Goal: Task Accomplishment & Management: Use online tool/utility

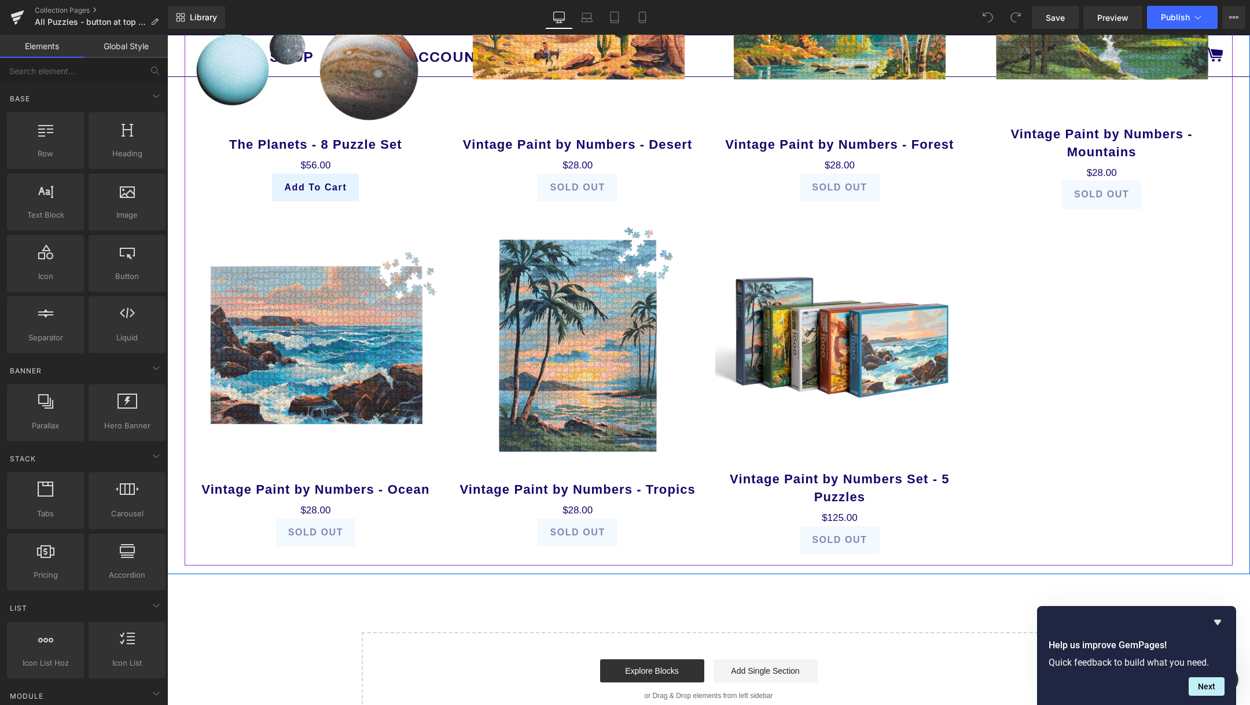
scroll to position [2063, 0]
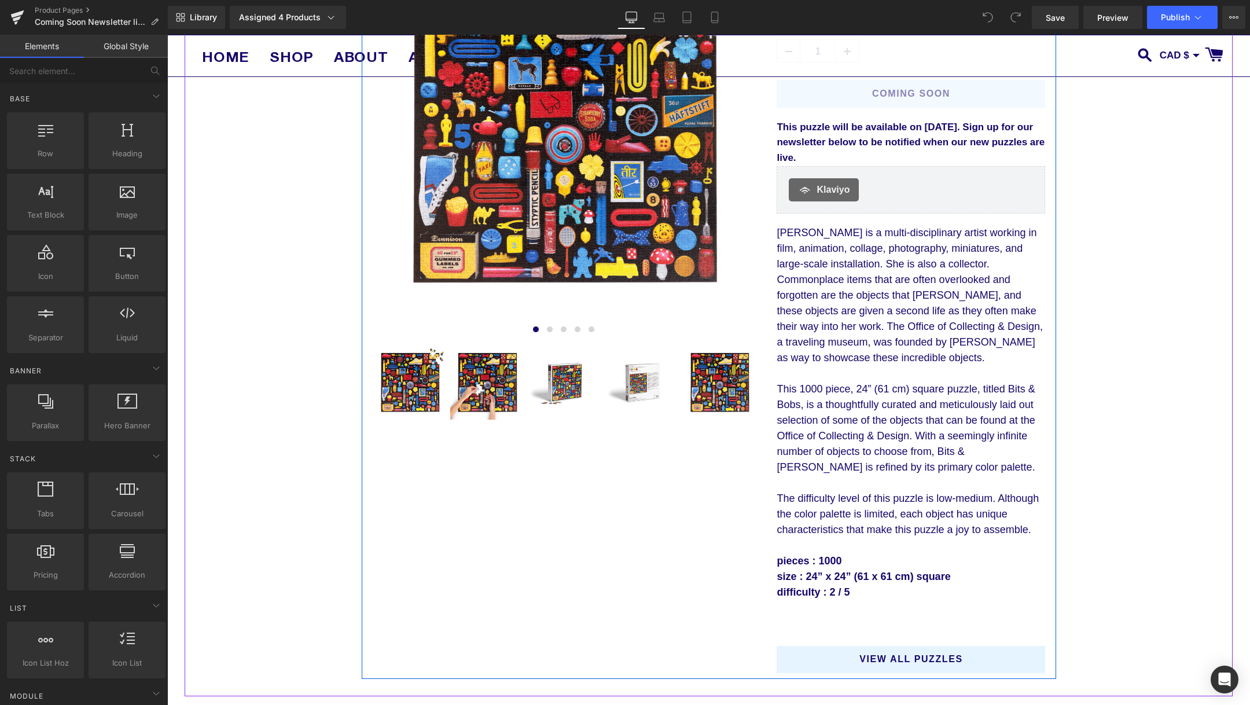
scroll to position [189, 0]
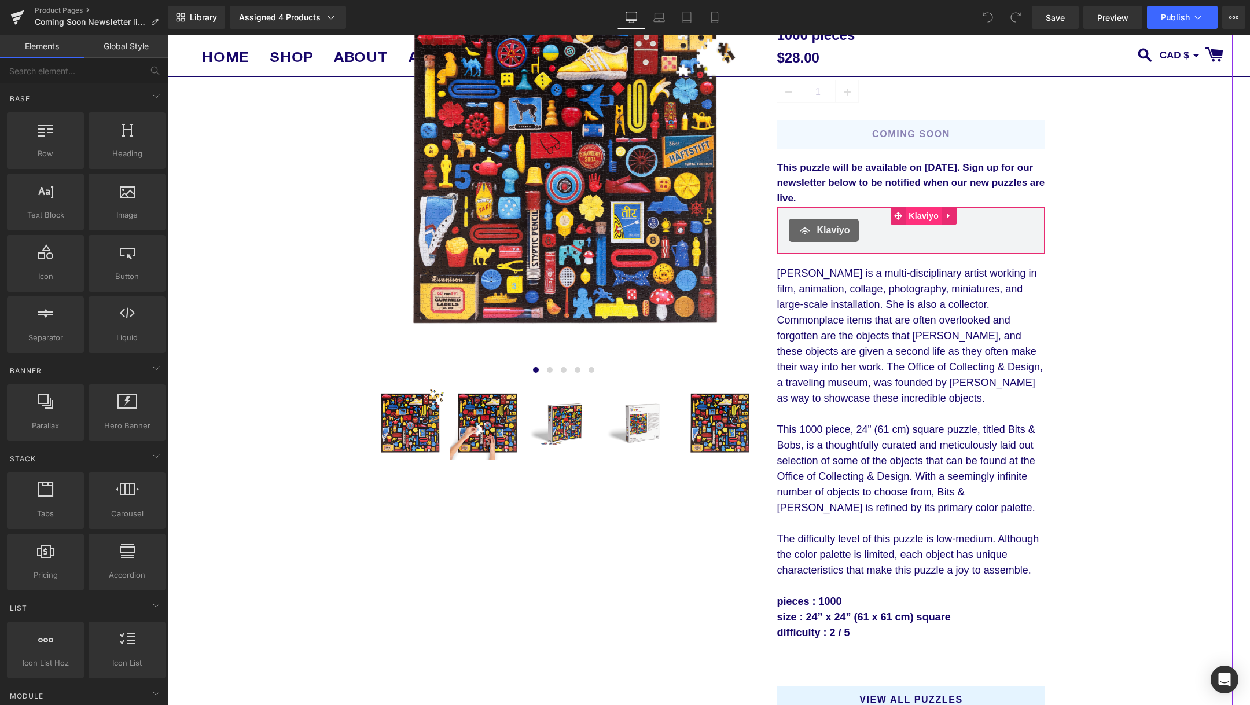
click at [928, 218] on span "Klaviyo" at bounding box center [924, 215] width 36 height 17
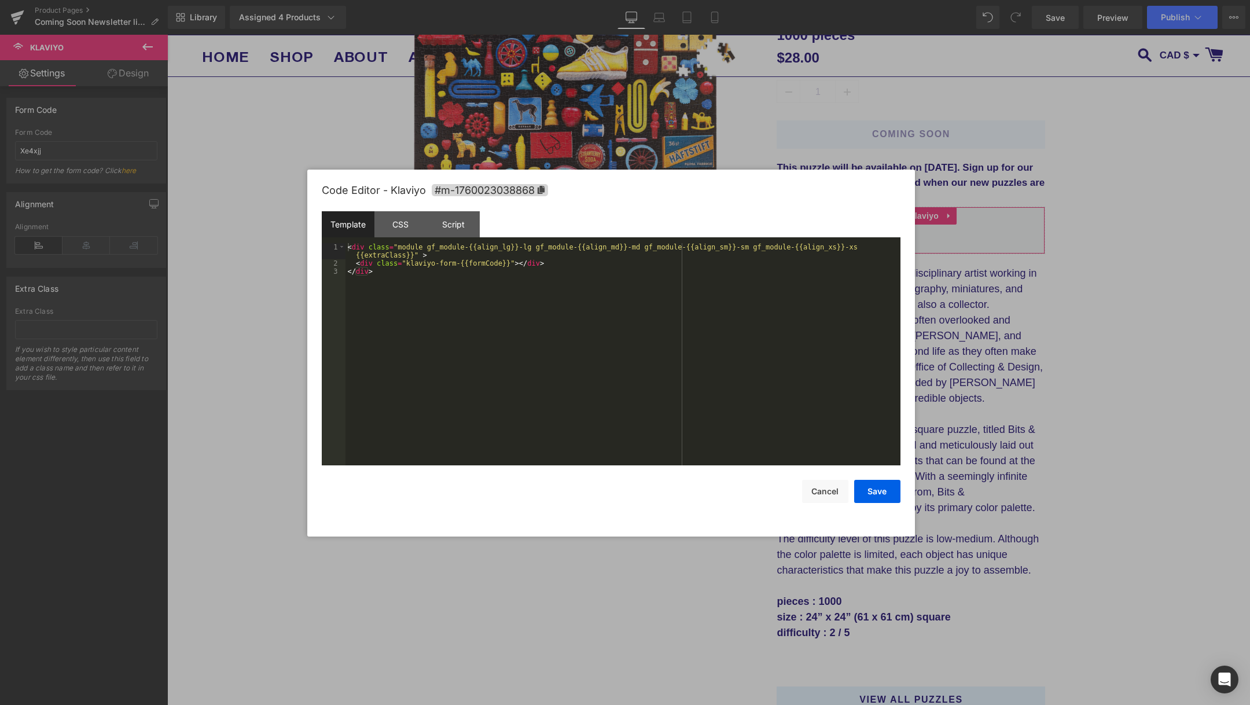
click at [943, 267] on body "Klaviyo You are previewing how the will restyle your page. You can not edit Ele…" at bounding box center [625, 352] width 1250 height 705
click at [836, 480] on button "Cancel" at bounding box center [825, 491] width 46 height 23
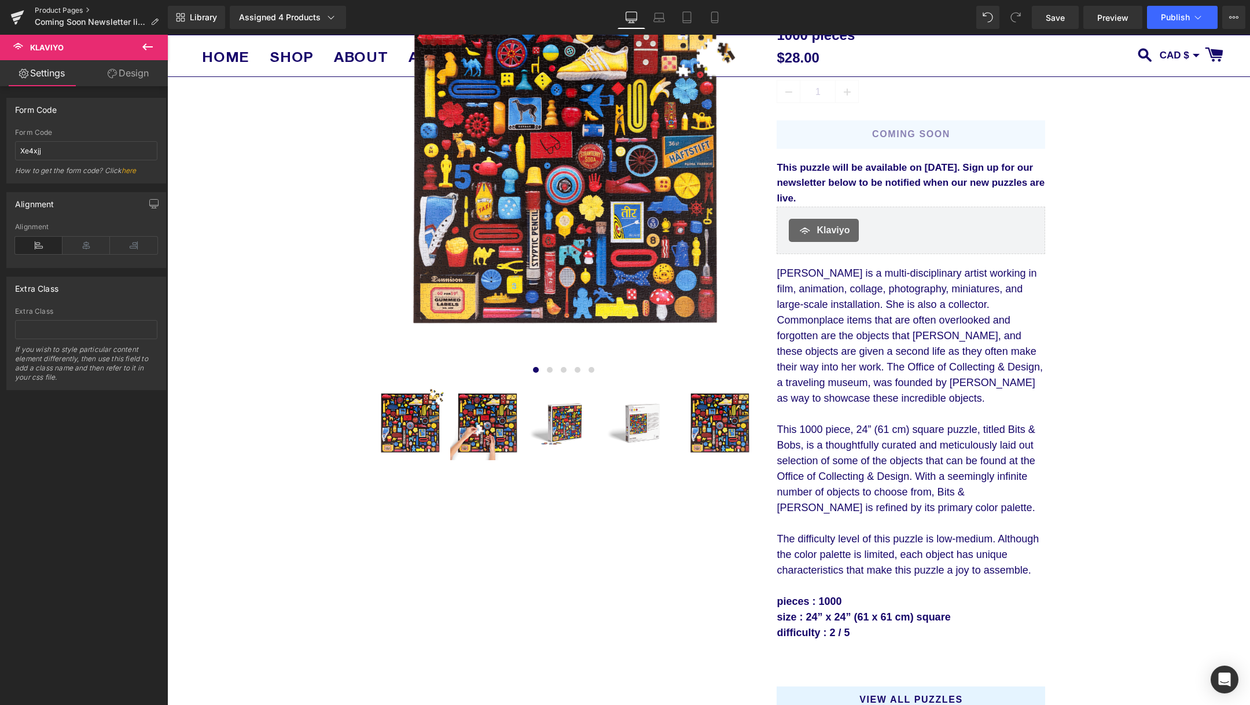
click at [44, 6] on link "Product Pages" at bounding box center [101, 10] width 133 height 9
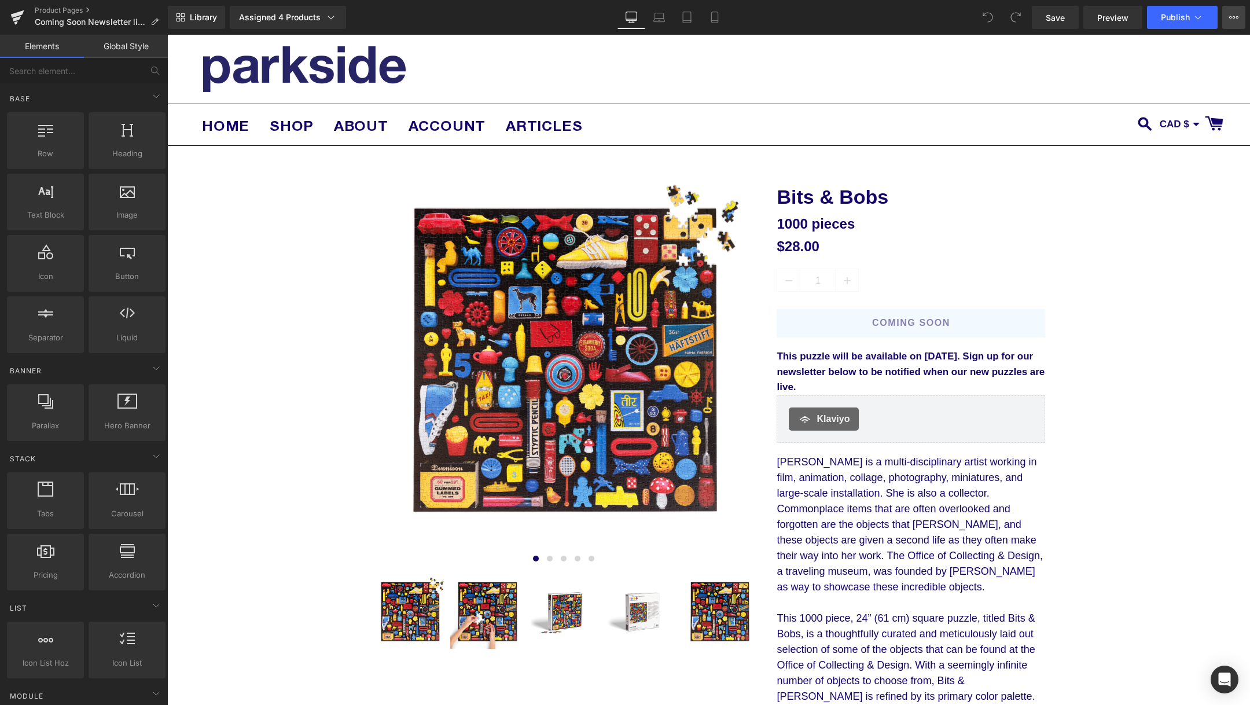
click at [1241, 16] on button "View Live Page View with current Template Save Template to Library Schedule Pub…" at bounding box center [1233, 17] width 23 height 23
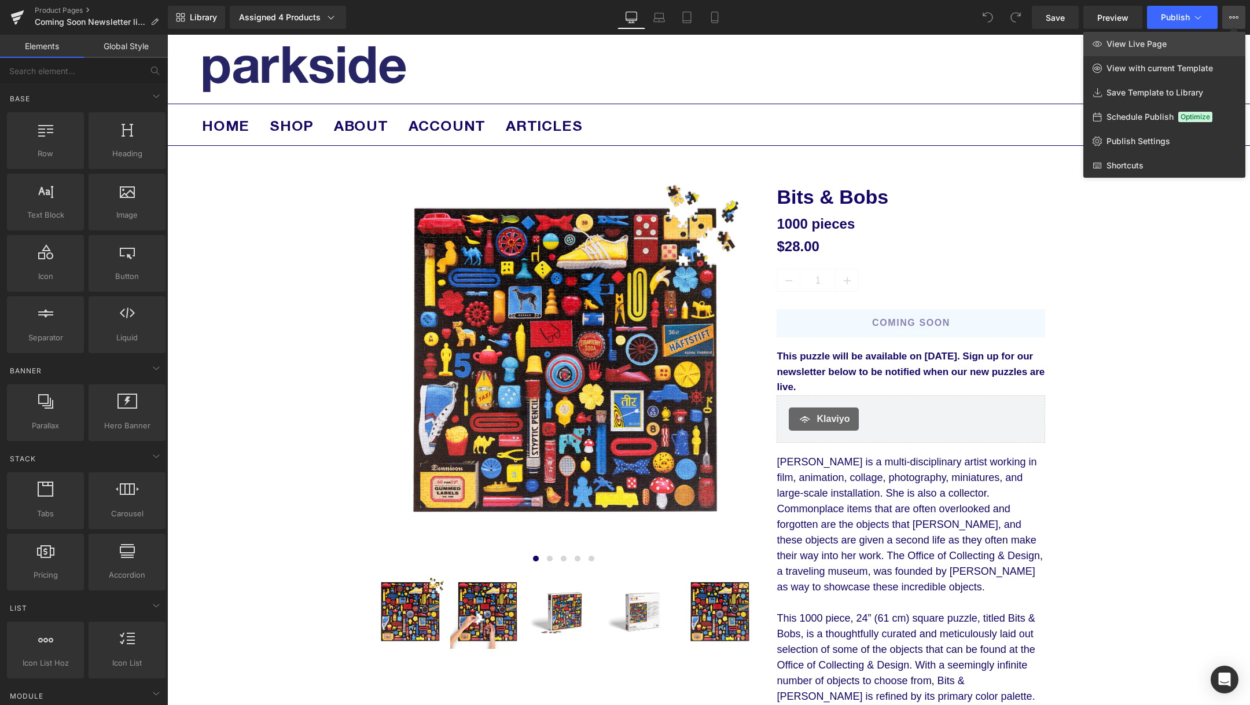
click at [1217, 41] on link "View Live Page" at bounding box center [1164, 44] width 162 height 24
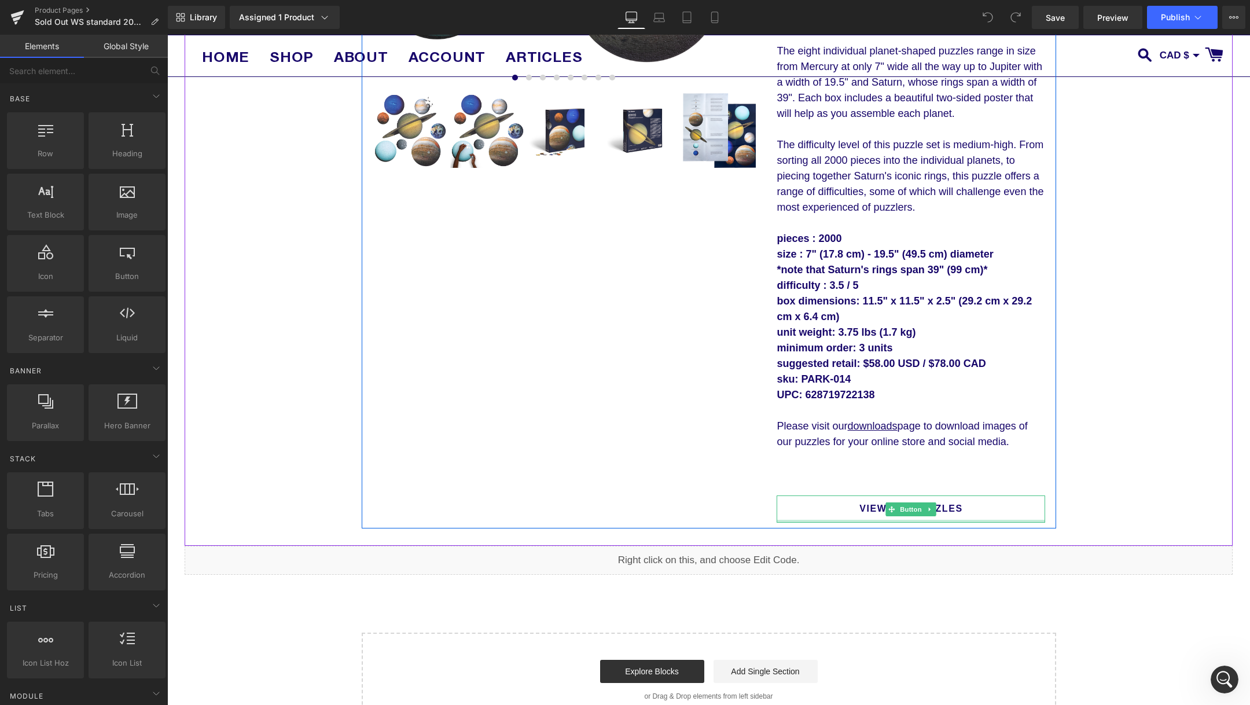
scroll to position [49, 0]
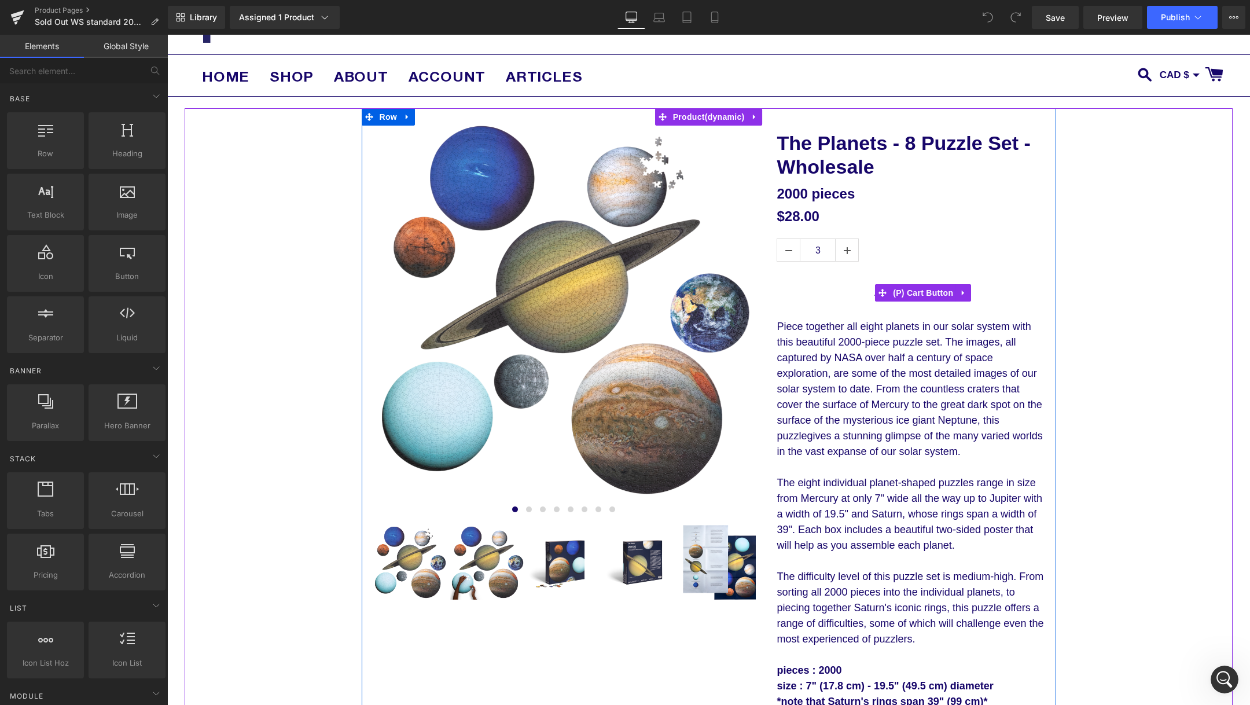
click at [918, 288] on span "(P) Cart Button" at bounding box center [923, 292] width 66 height 17
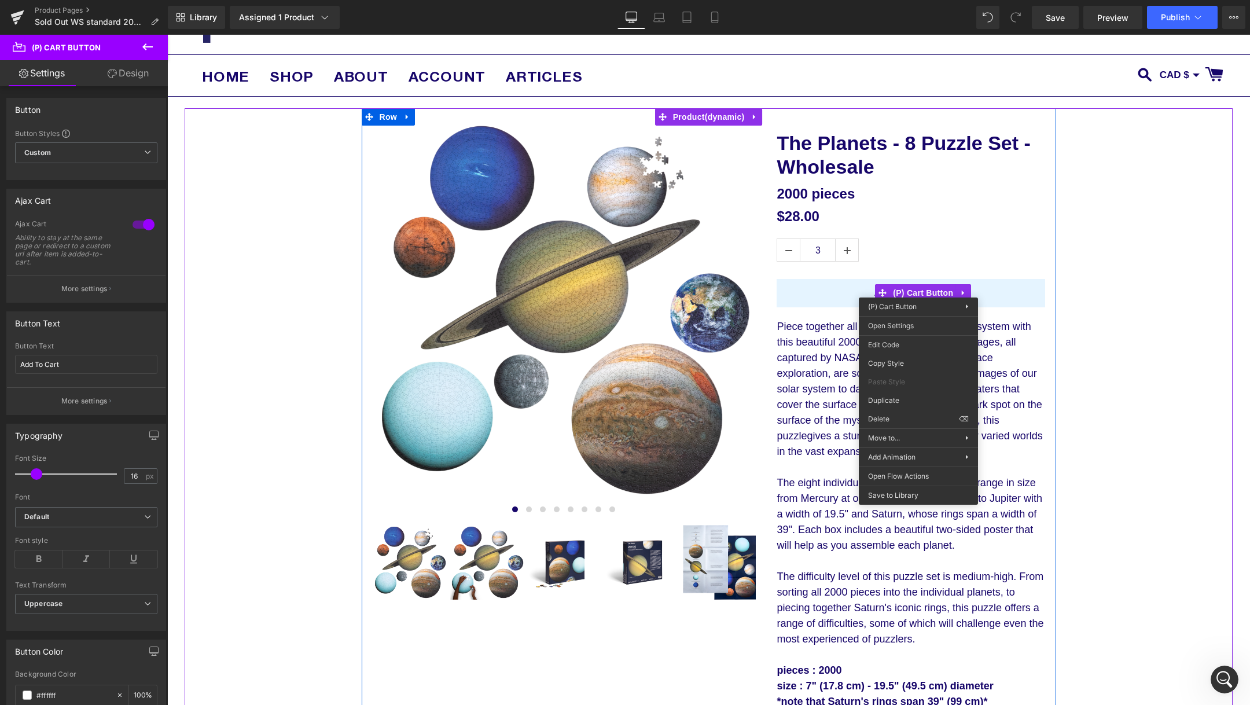
click at [792, 131] on link "The Planets - 8 Puzzle Set - Wholesale" at bounding box center [911, 154] width 269 height 47
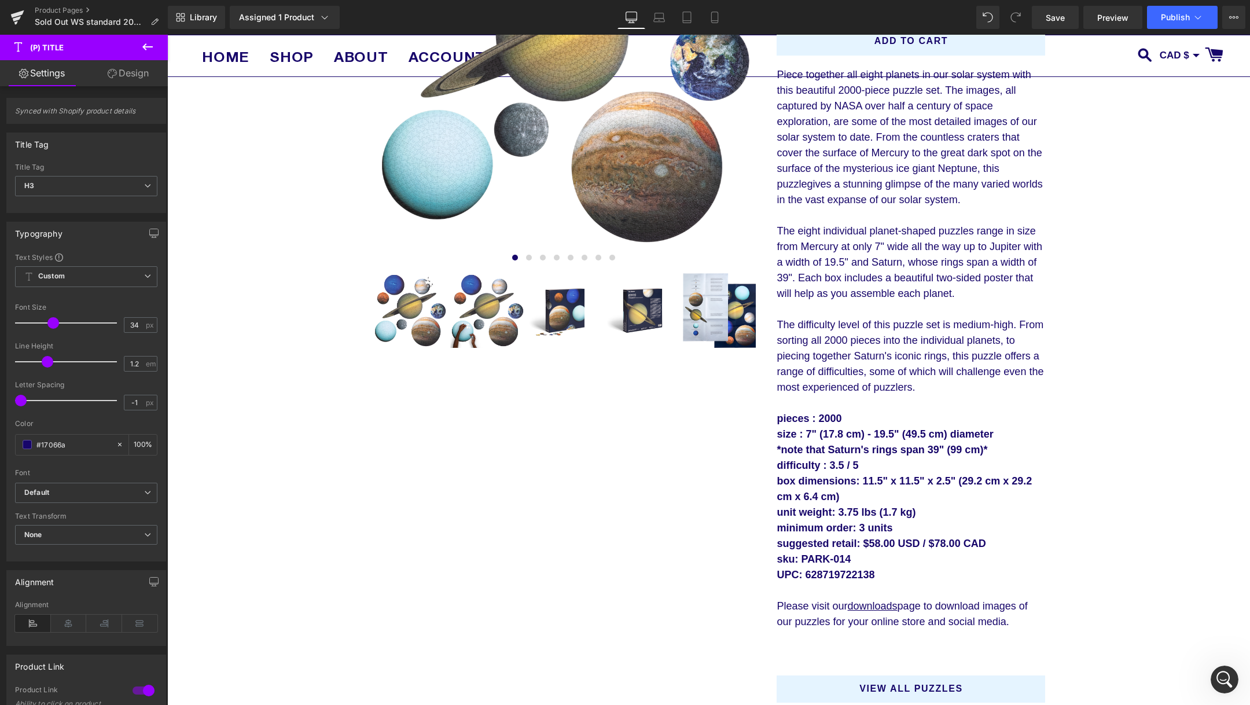
scroll to position [49, 0]
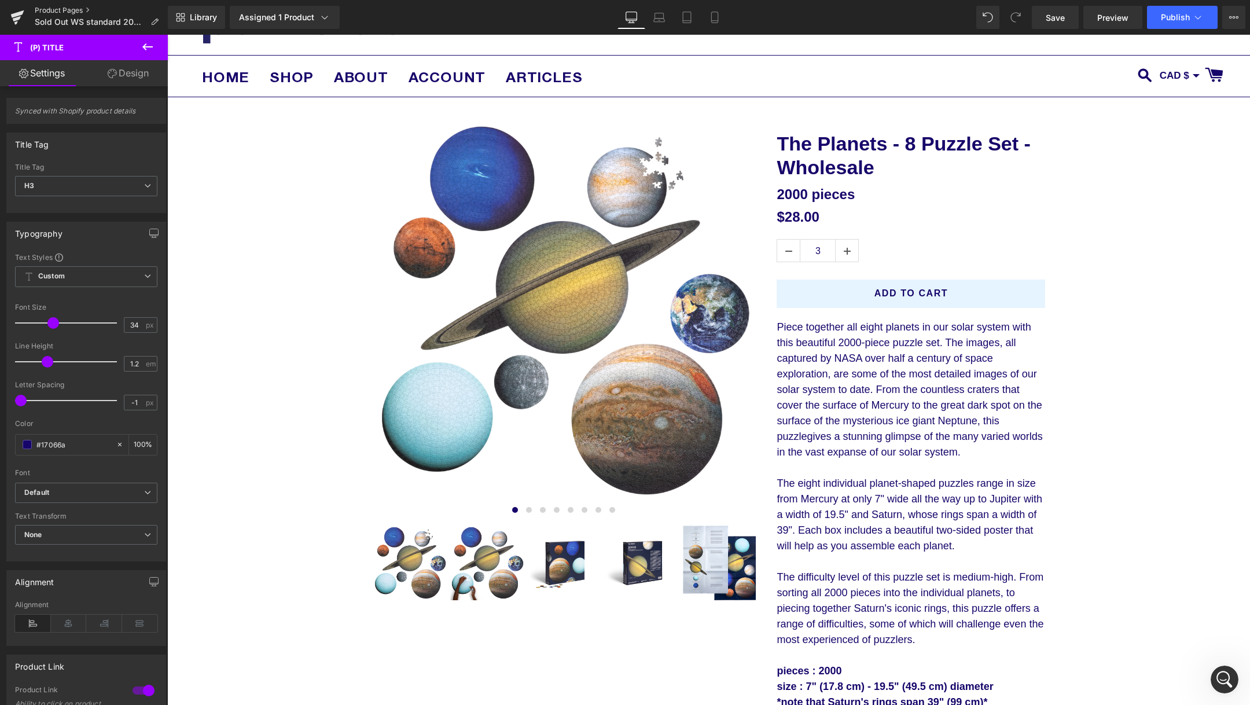
click at [64, 11] on link "Product Pages" at bounding box center [101, 10] width 133 height 9
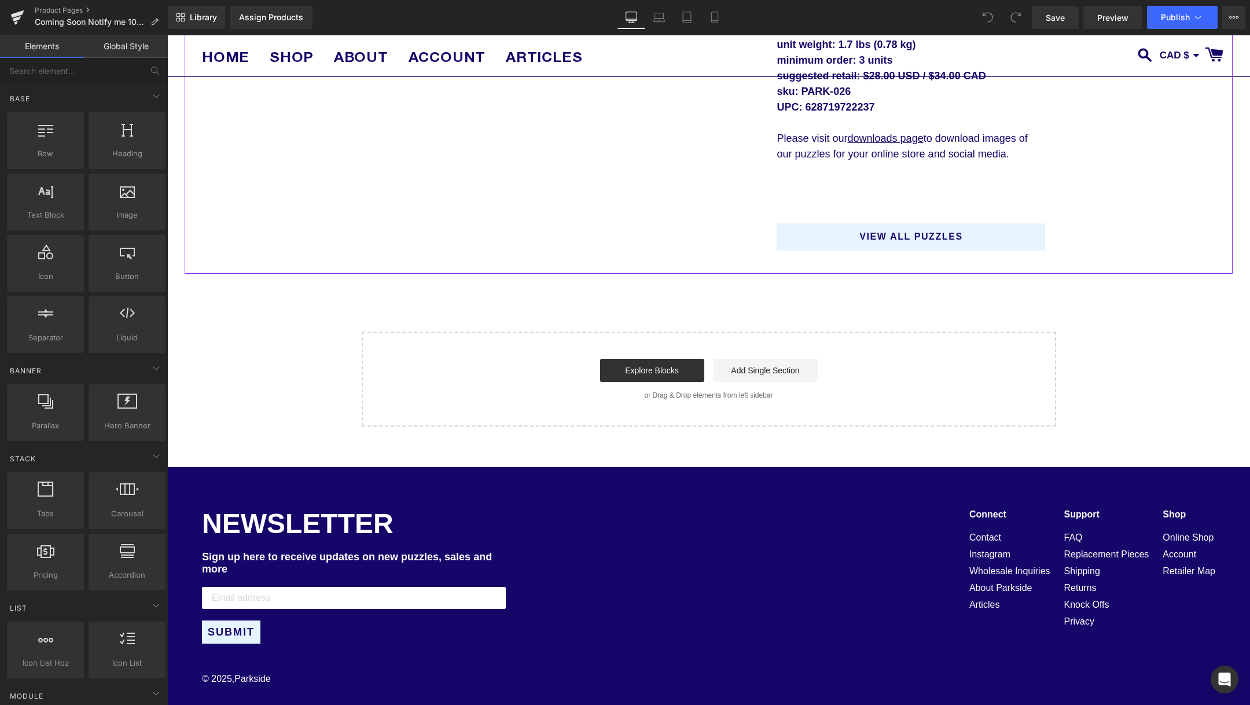
scroll to position [194, 0]
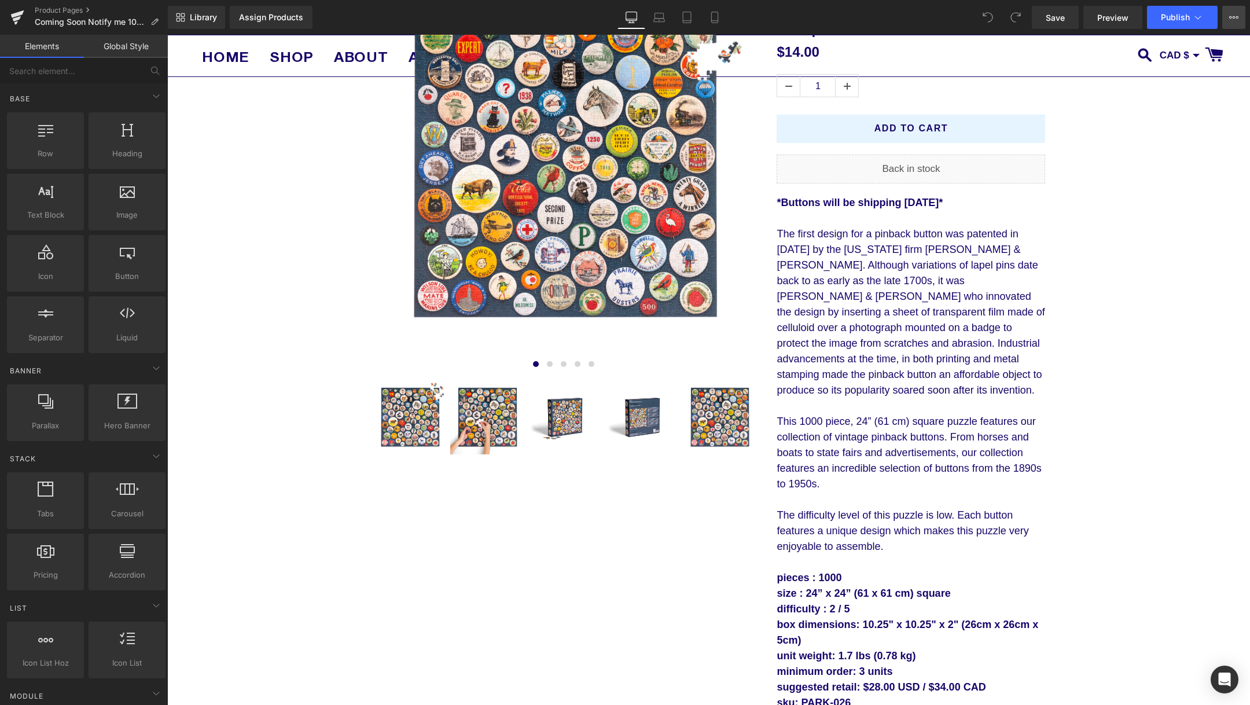
click at [1225, 10] on button "View Live Page View with current Template Save Template to Library Schedule Pub…" at bounding box center [1233, 17] width 23 height 23
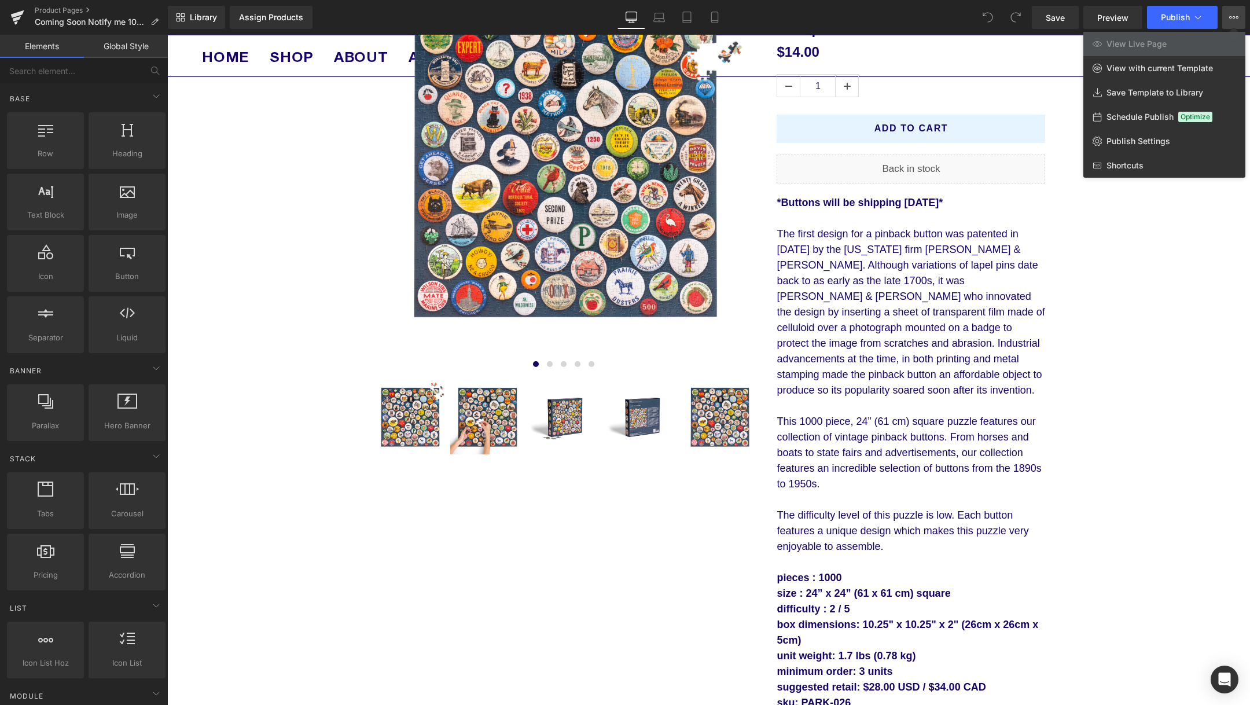
click at [1008, 260] on div at bounding box center [708, 370] width 1083 height 670
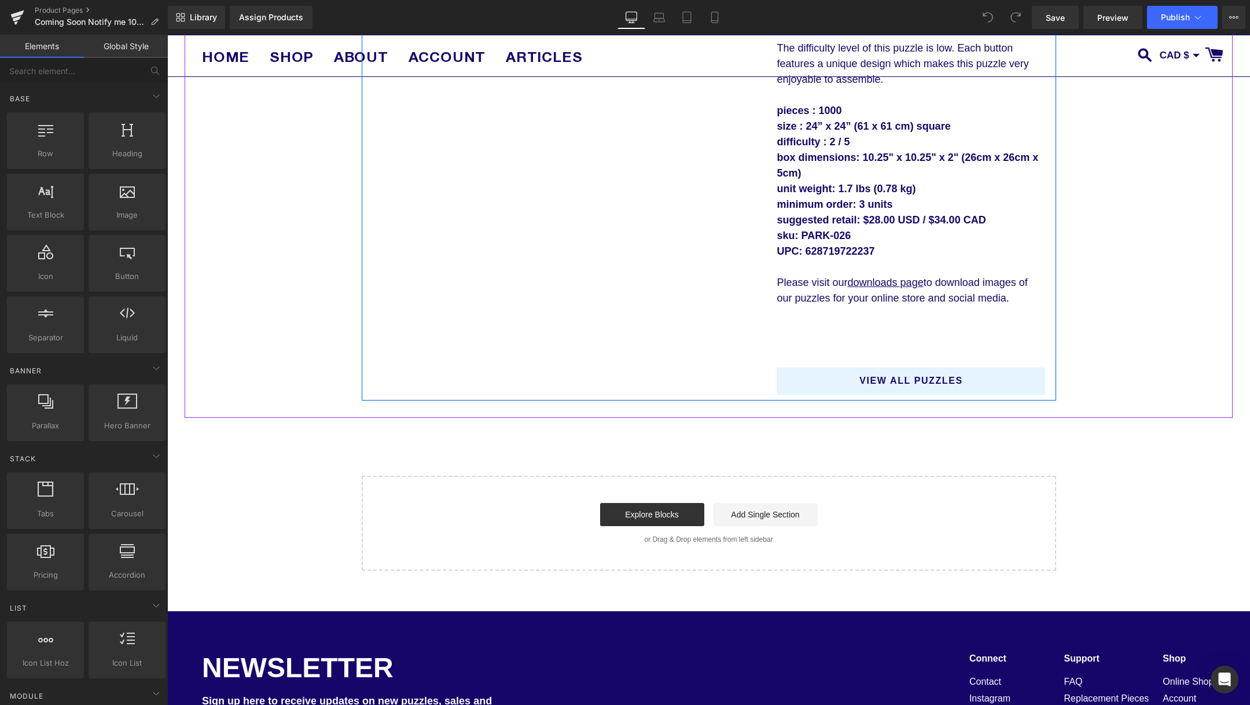
scroll to position [806, 0]
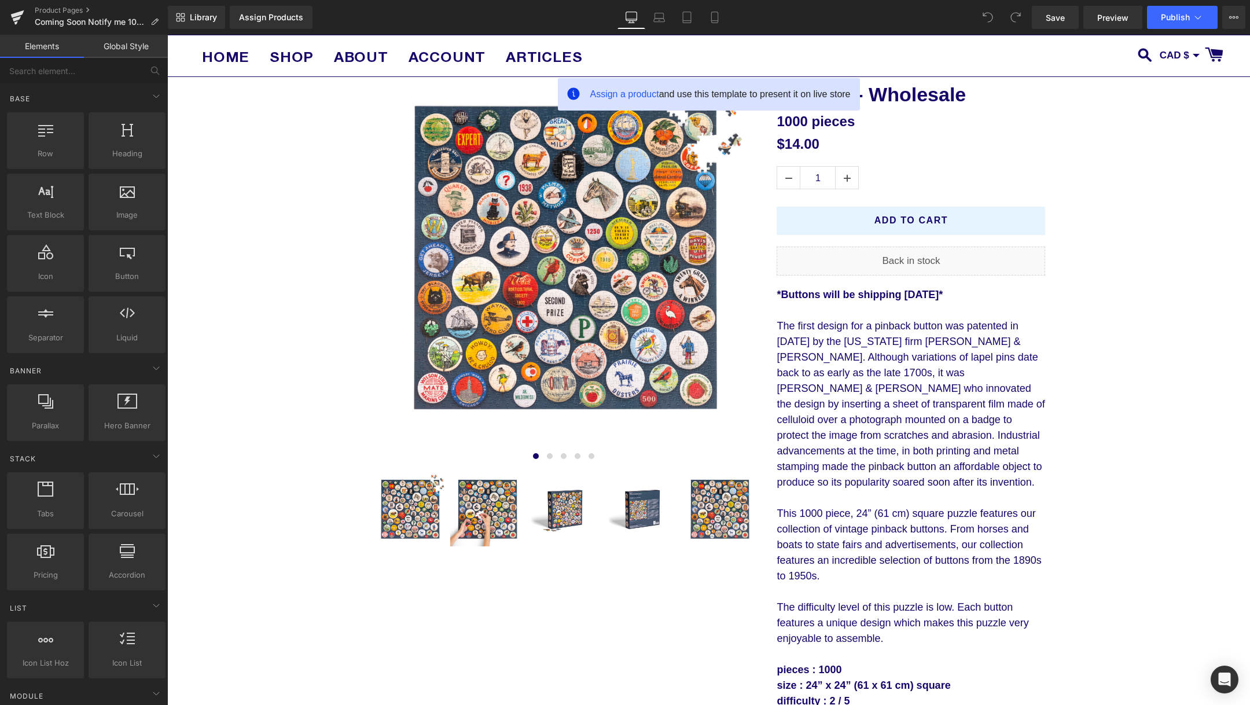
scroll to position [108, 0]
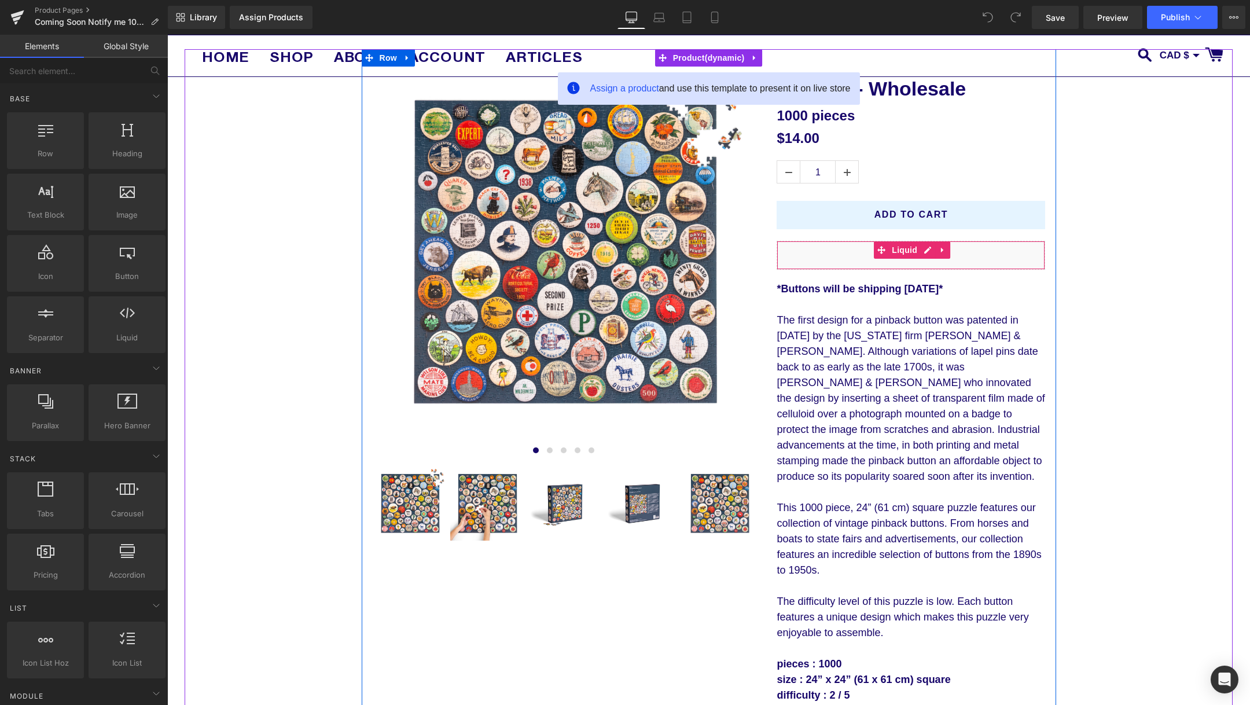
click at [904, 260] on div "Liquid" at bounding box center [911, 255] width 269 height 29
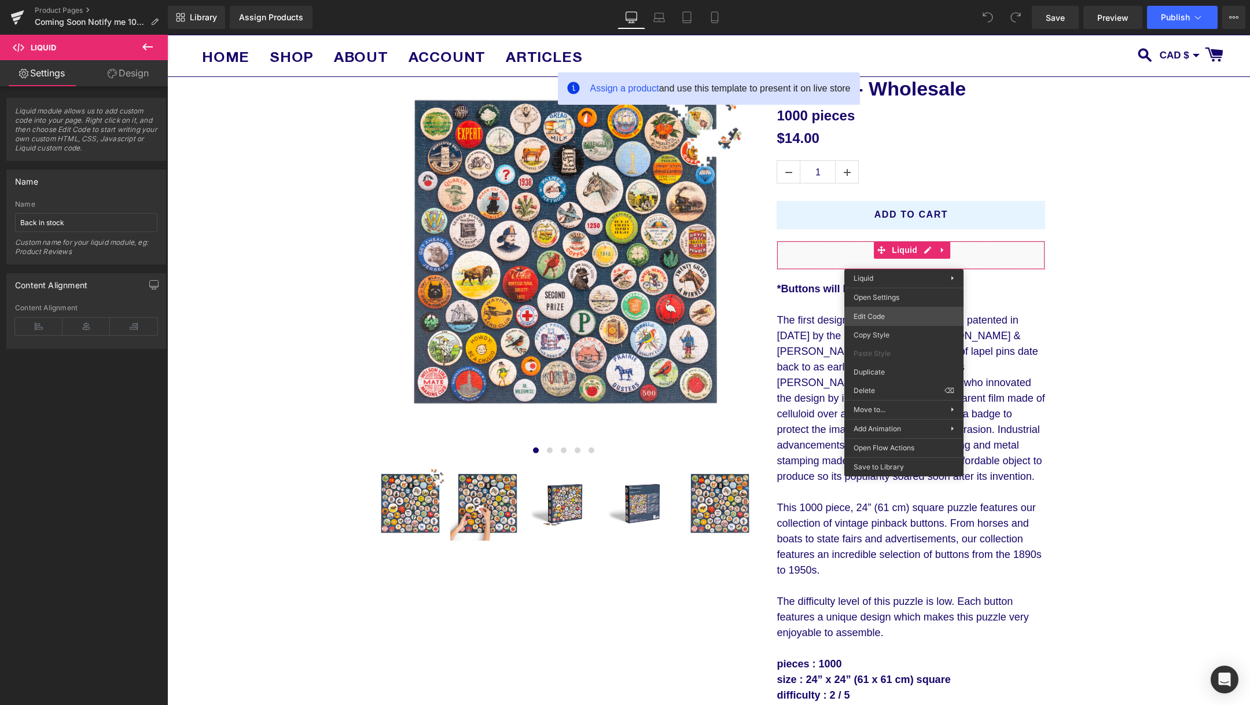
click at [909, 0] on div "You are previewing how the will restyle your page. You can not edit Elements in…" at bounding box center [625, 0] width 1250 height 0
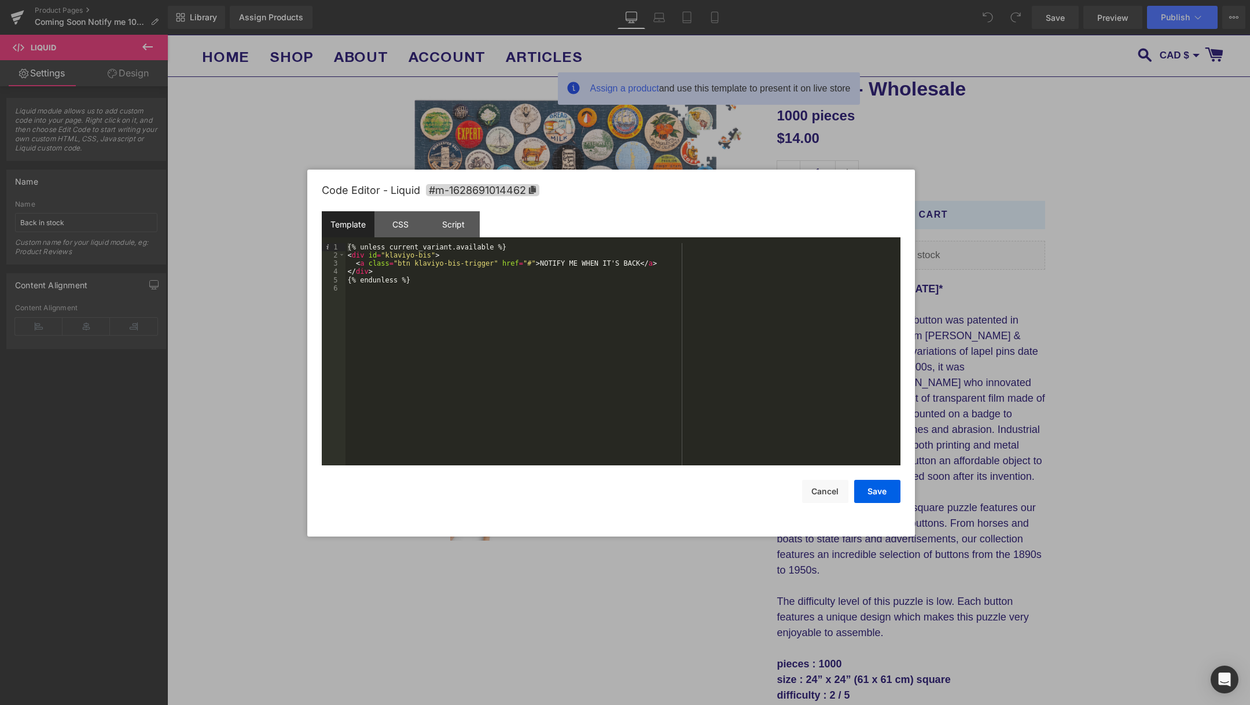
click at [998, 233] on div at bounding box center [625, 352] width 1250 height 705
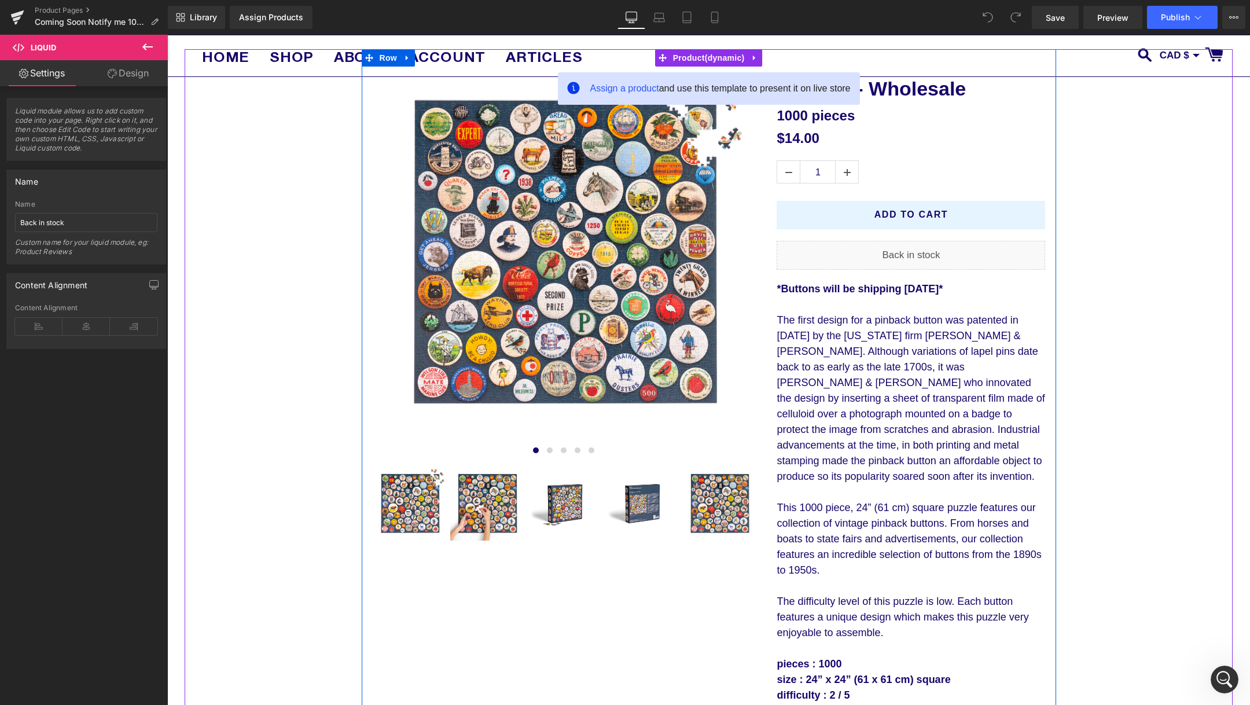
scroll to position [0, 0]
click at [947, 264] on div "Liquid" at bounding box center [911, 255] width 269 height 29
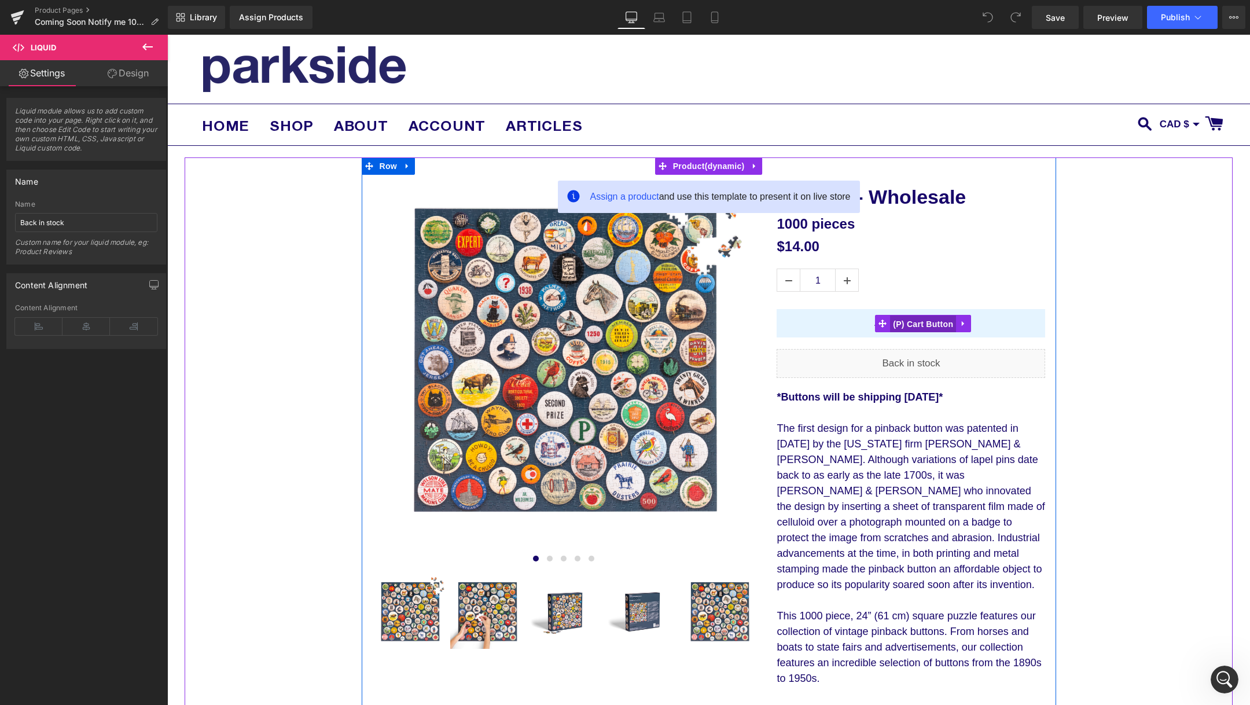
click at [907, 325] on span "(P) Cart Button" at bounding box center [923, 323] width 66 height 17
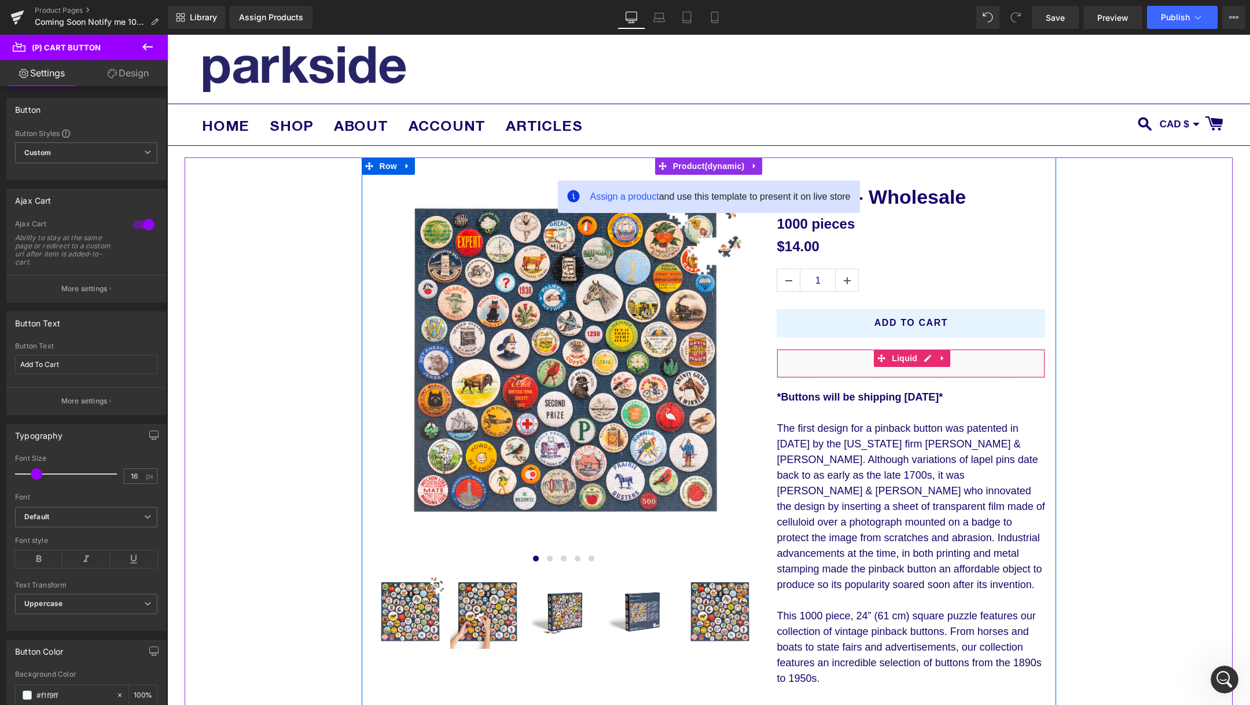
click at [865, 377] on div "Liquid" at bounding box center [911, 363] width 269 height 29
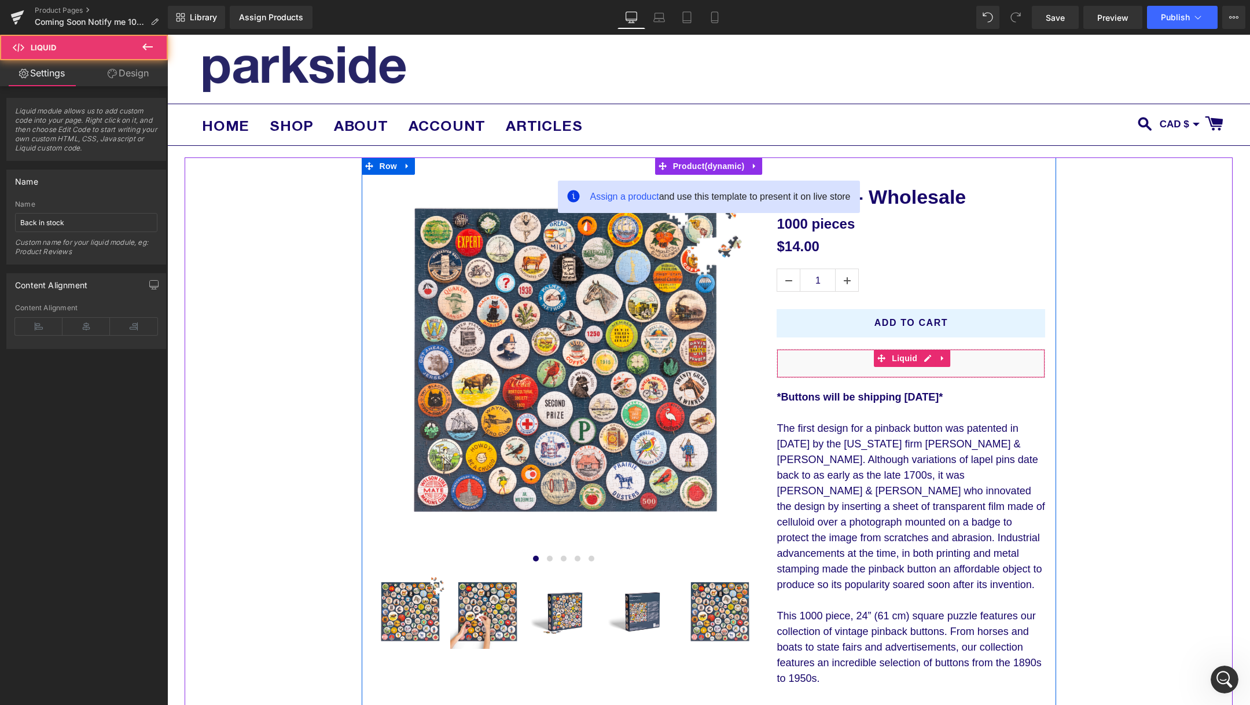
click at [981, 371] on div "Liquid" at bounding box center [911, 363] width 269 height 29
click at [960, 375] on div "Liquid" at bounding box center [911, 363] width 269 height 29
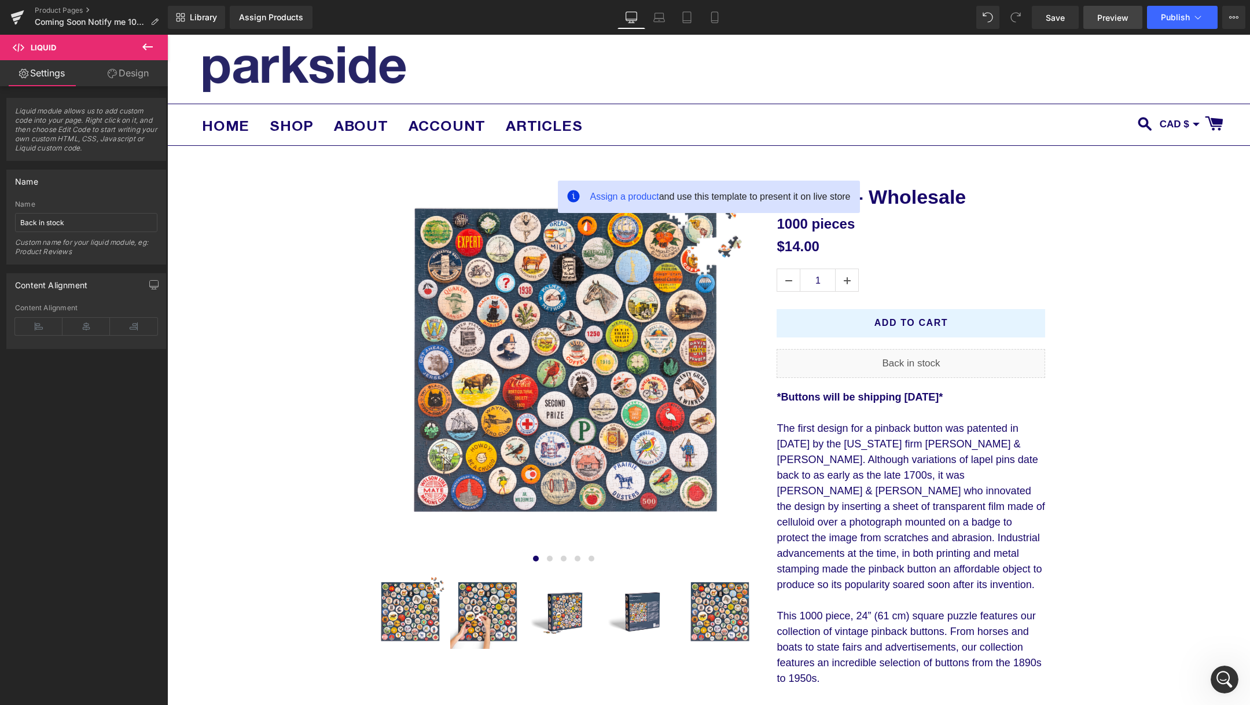
click at [1105, 18] on span "Preview" at bounding box center [1112, 18] width 31 height 12
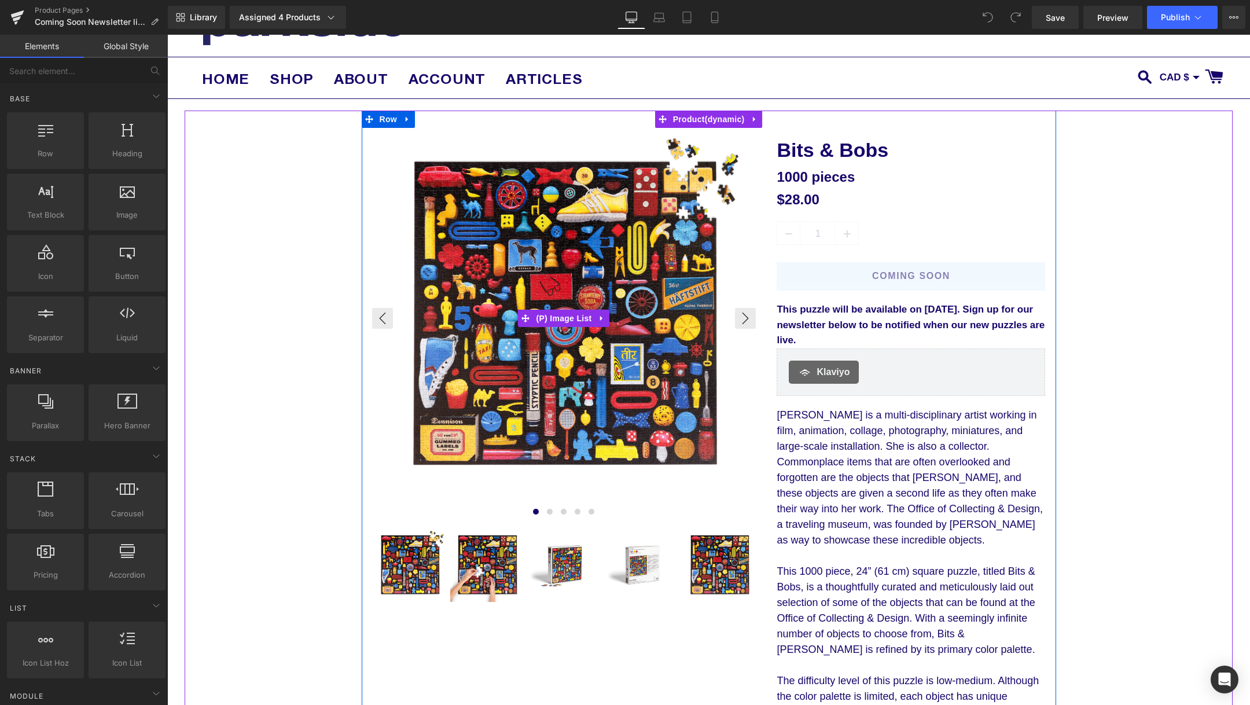
scroll to position [58, 0]
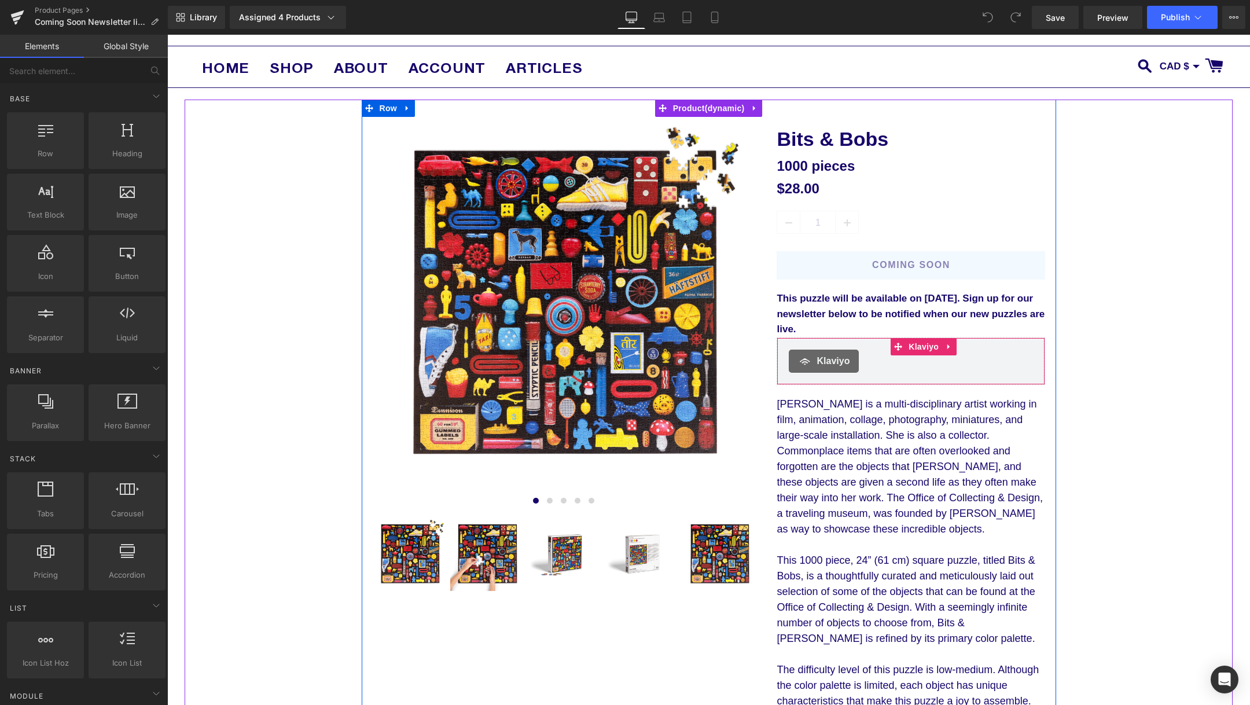
click at [911, 371] on div "[PERSON_NAME]" at bounding box center [911, 360] width 269 height 47
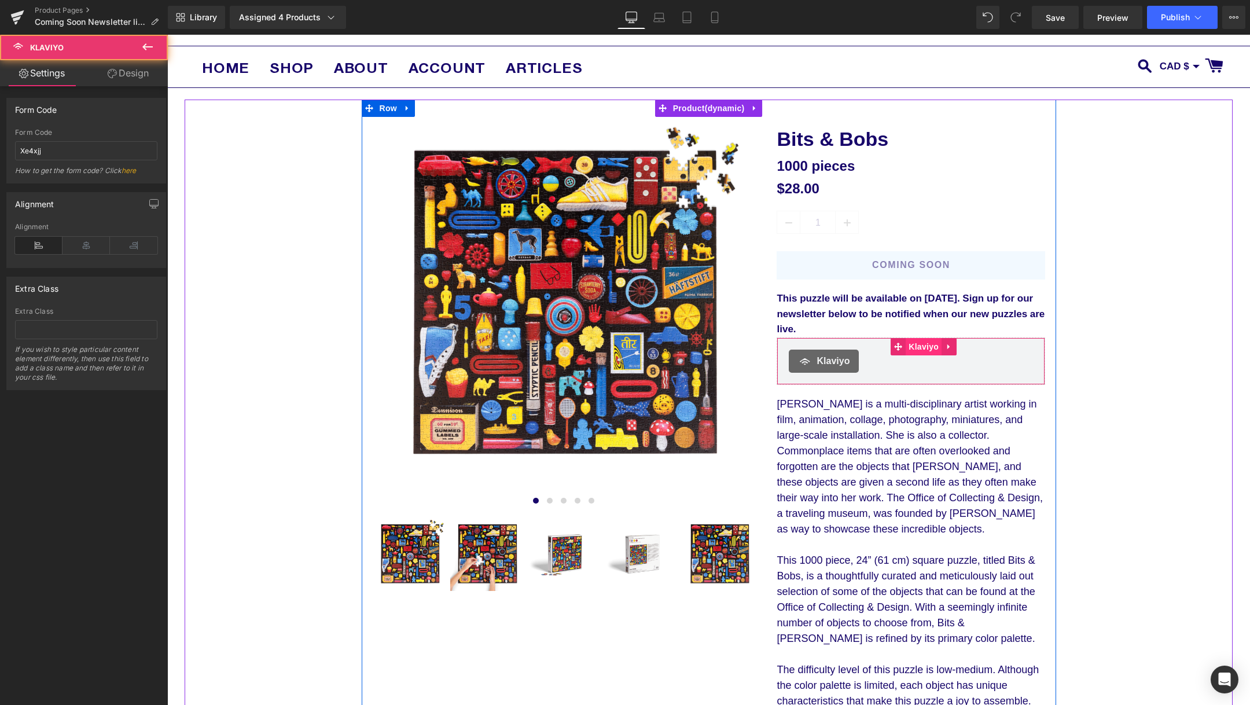
click at [932, 349] on span "Klaviyo" at bounding box center [924, 346] width 36 height 17
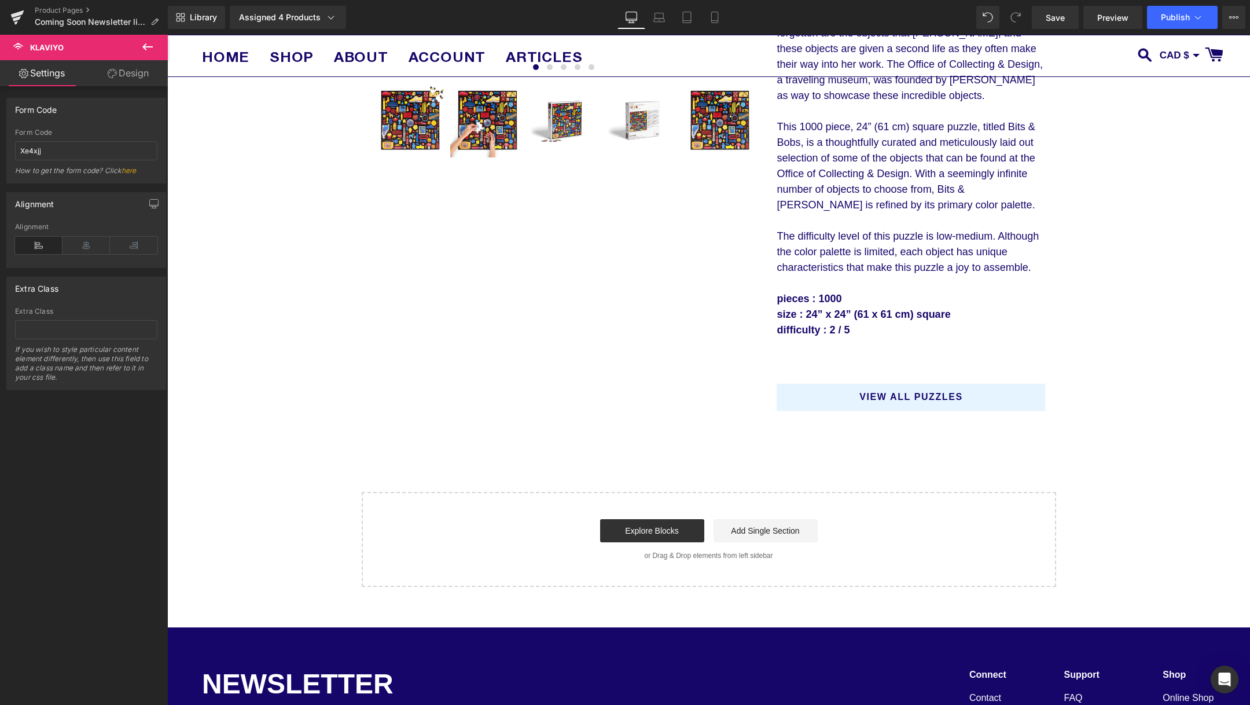
scroll to position [142, 0]
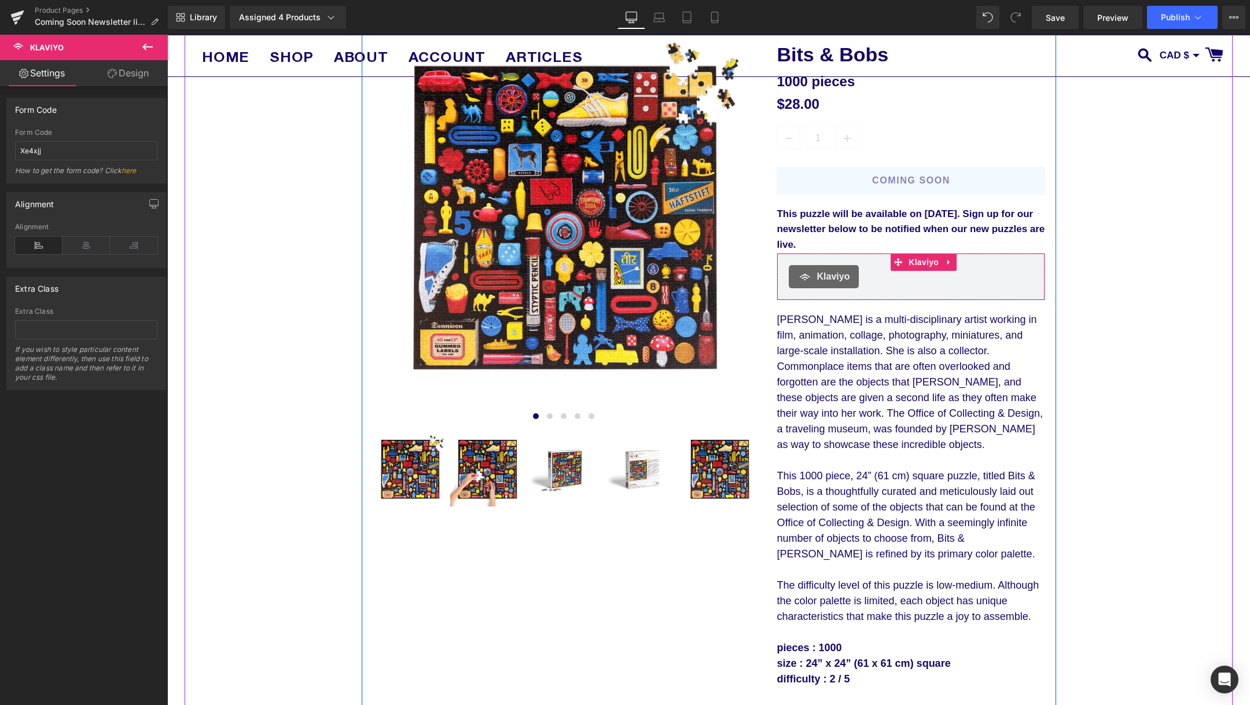
click at [906, 285] on div "Klaviyo" at bounding box center [911, 276] width 244 height 23
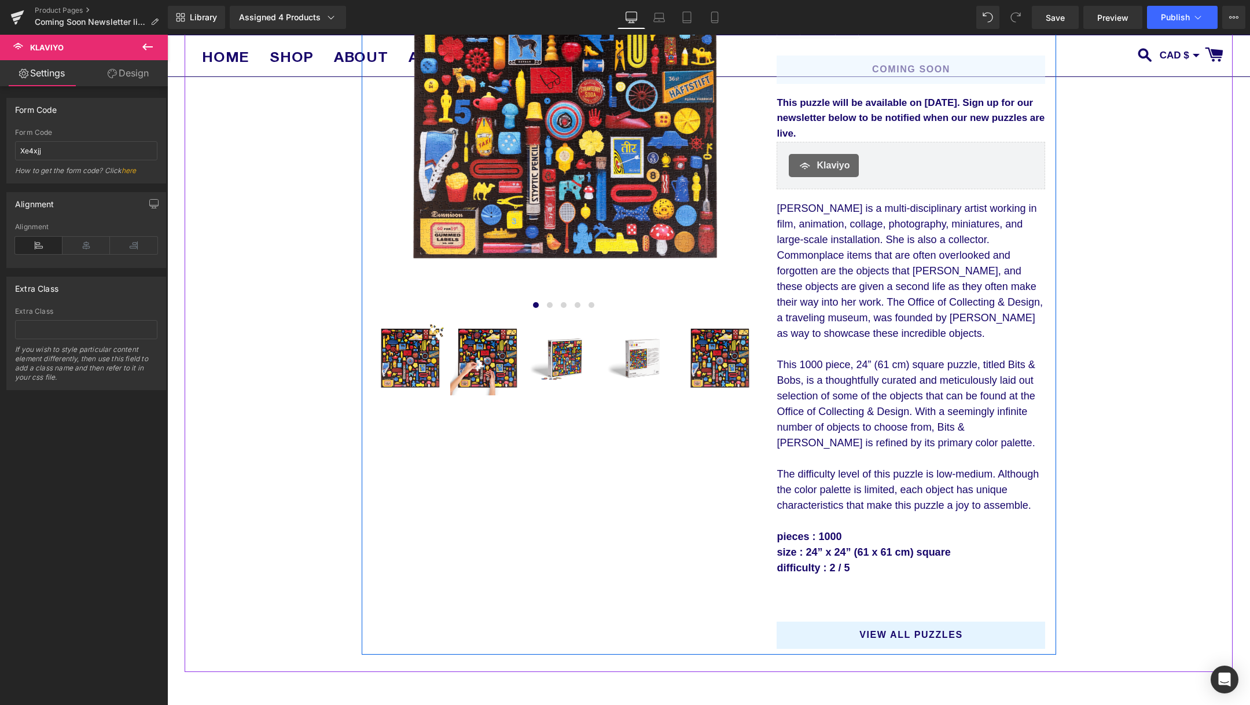
scroll to position [92, 0]
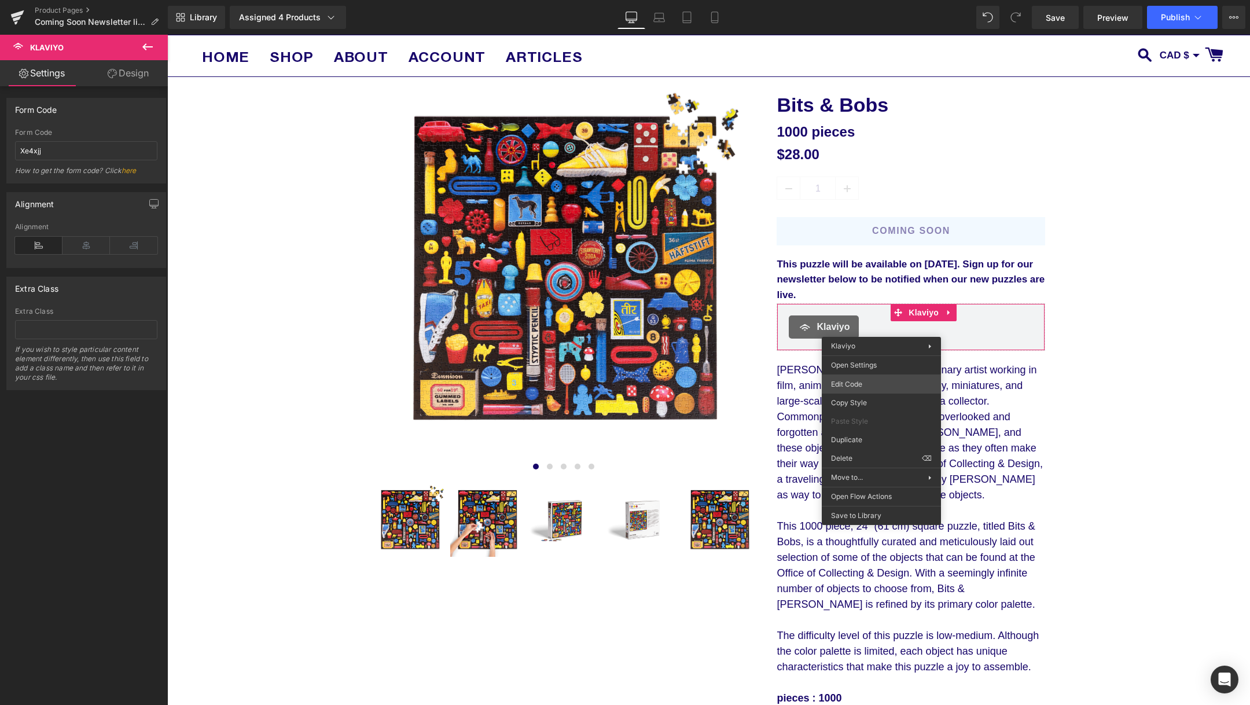
click at [889, 0] on div "Klaviyo You are previewing how the will restyle your page. You can not edit Ele…" at bounding box center [625, 0] width 1250 height 0
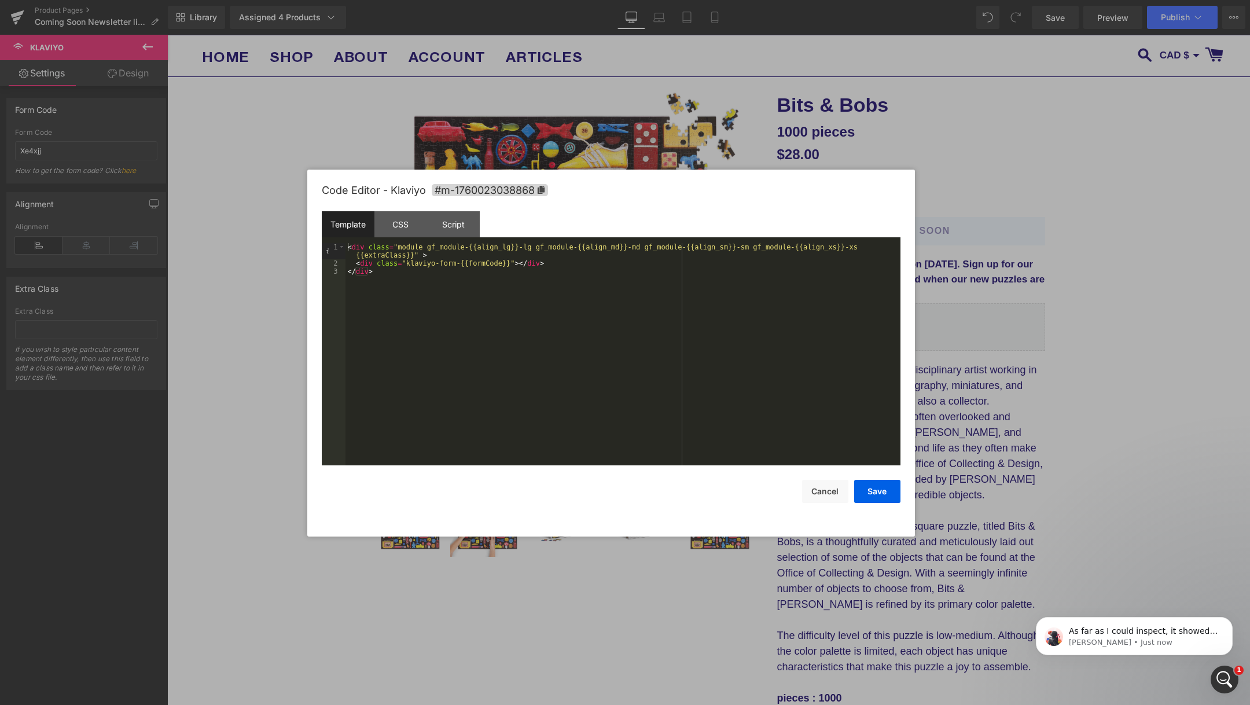
scroll to position [0, 0]
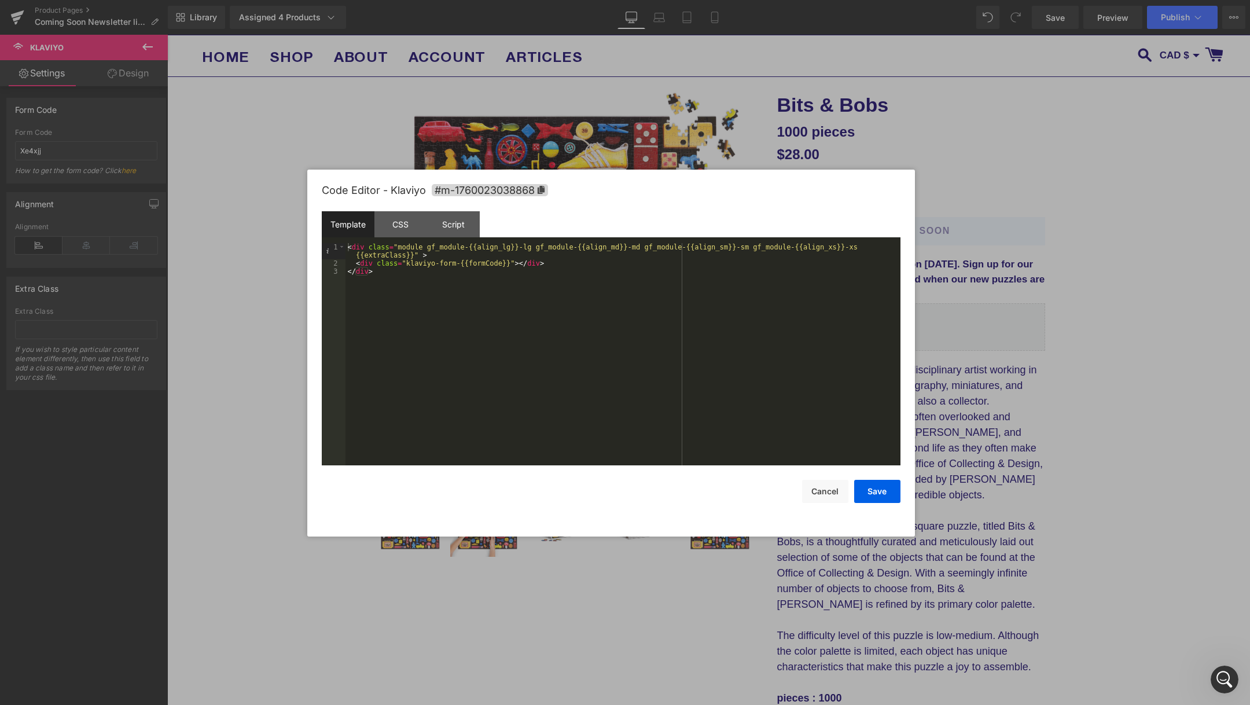
click at [587, 109] on div at bounding box center [625, 352] width 1250 height 705
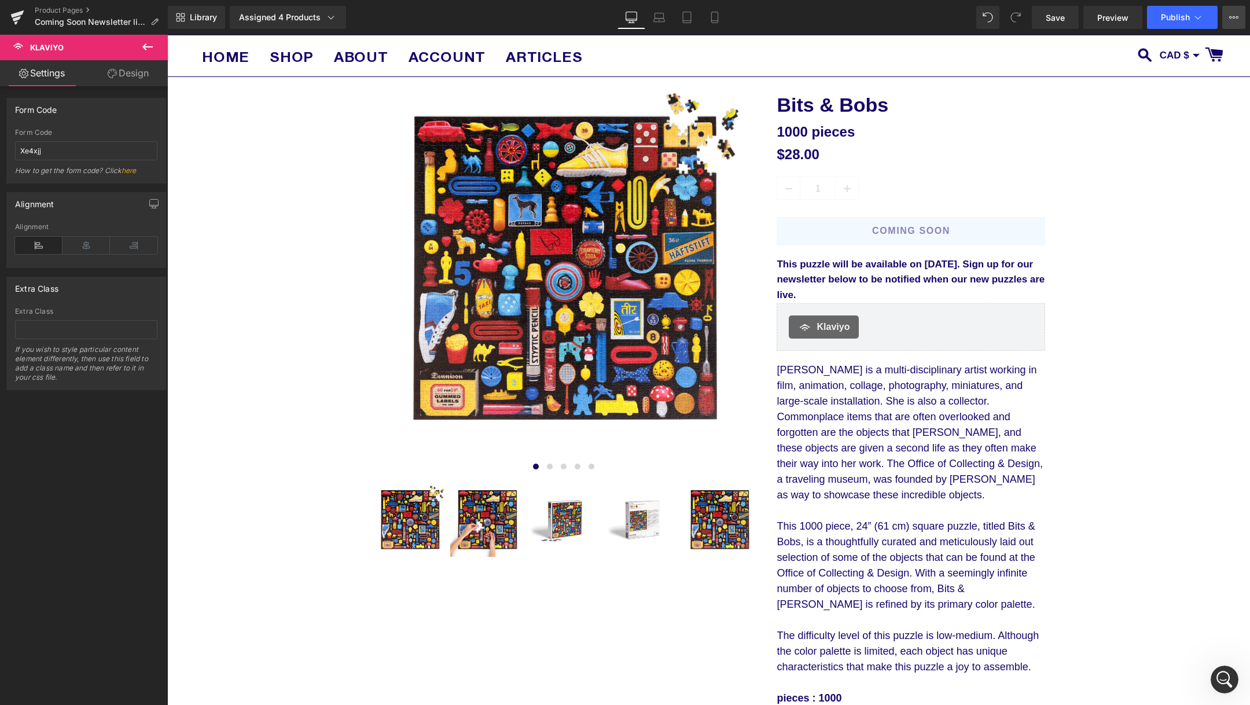
click at [1241, 24] on button "View Live Page View with current Template Save Template to Library Schedule Pub…" at bounding box center [1233, 17] width 23 height 23
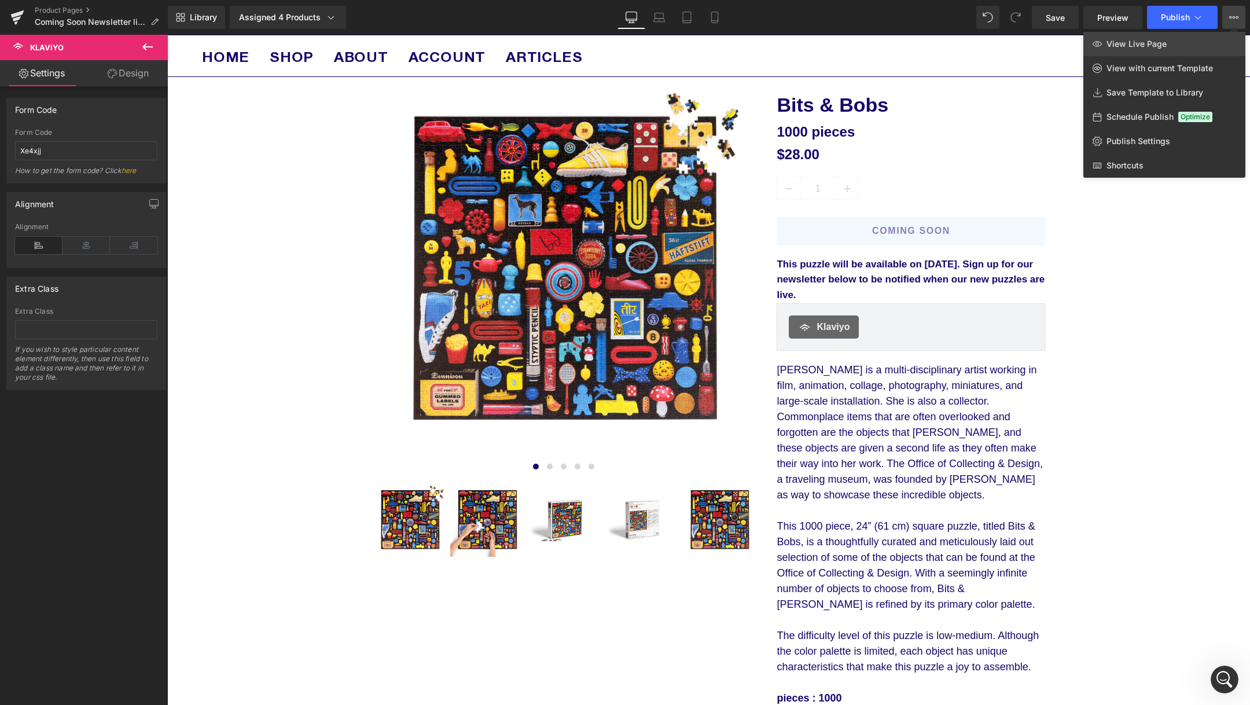
click at [1189, 40] on link "View Live Page" at bounding box center [1164, 44] width 162 height 24
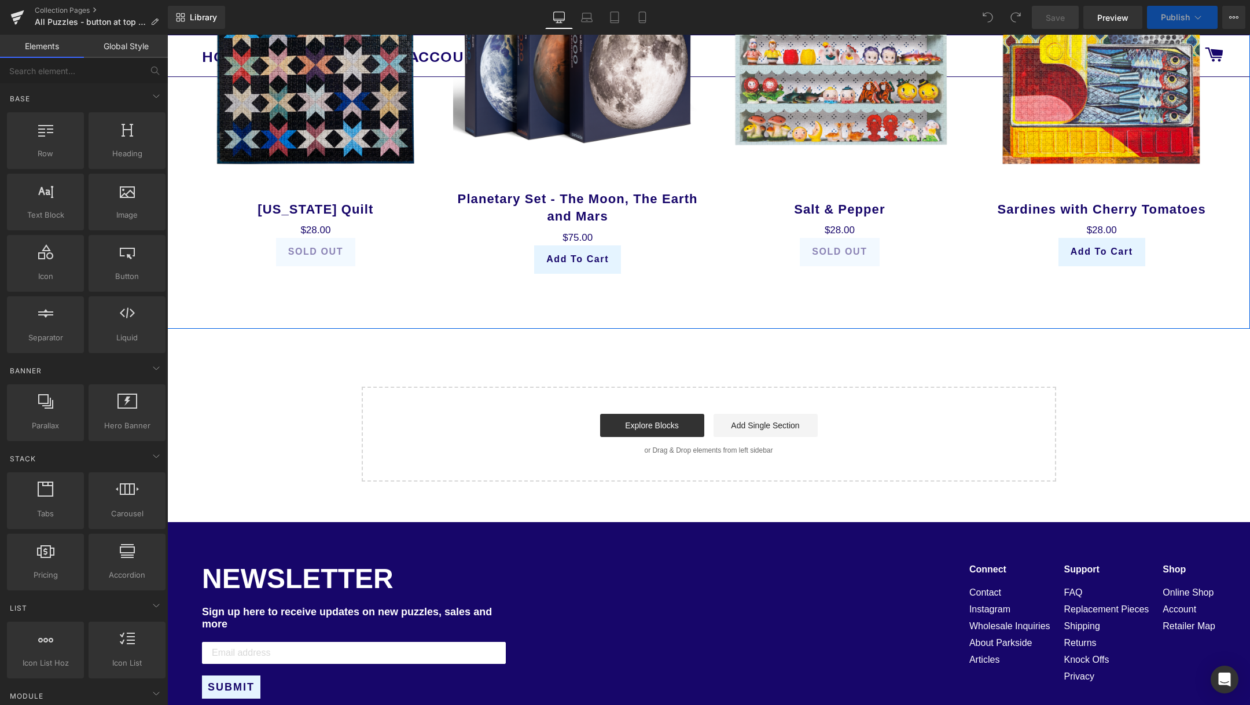
scroll to position [1363, 0]
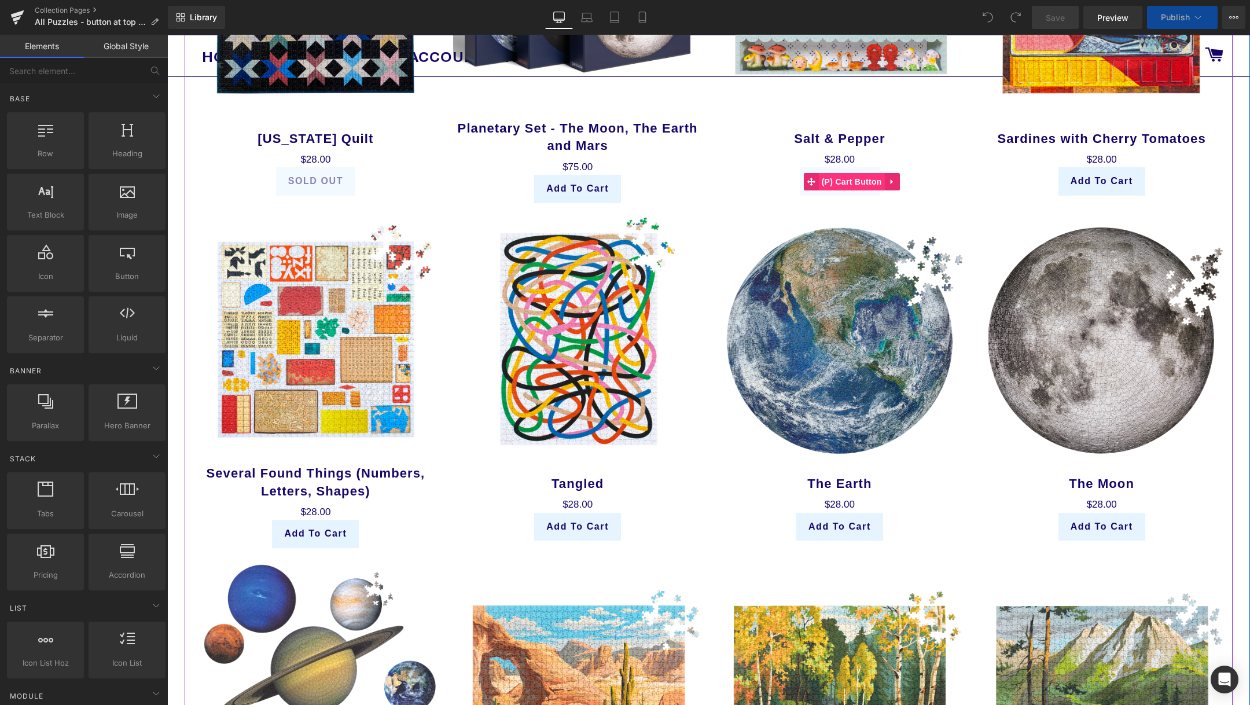
click at [849, 184] on span "(P) Cart Button" at bounding box center [852, 181] width 66 height 17
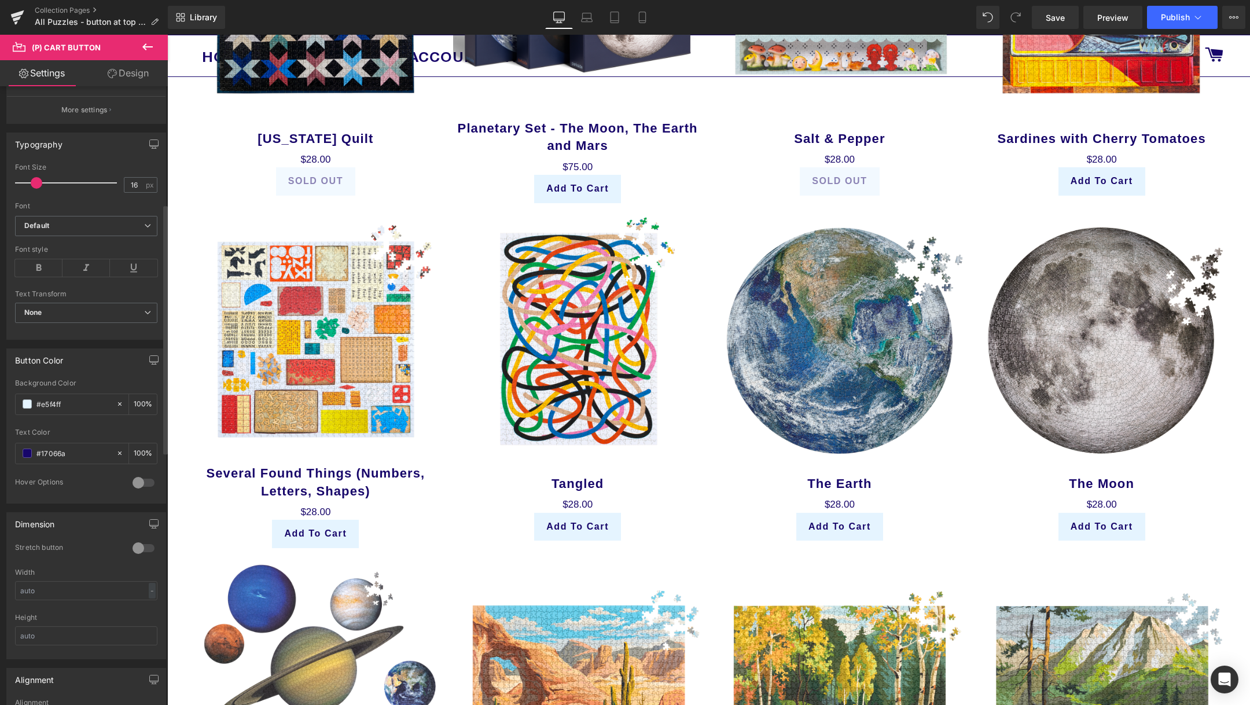
scroll to position [288, 0]
click at [144, 312] on icon at bounding box center [147, 315] width 7 height 7
click at [142, 312] on icon at bounding box center [142, 315] width 7 height 7
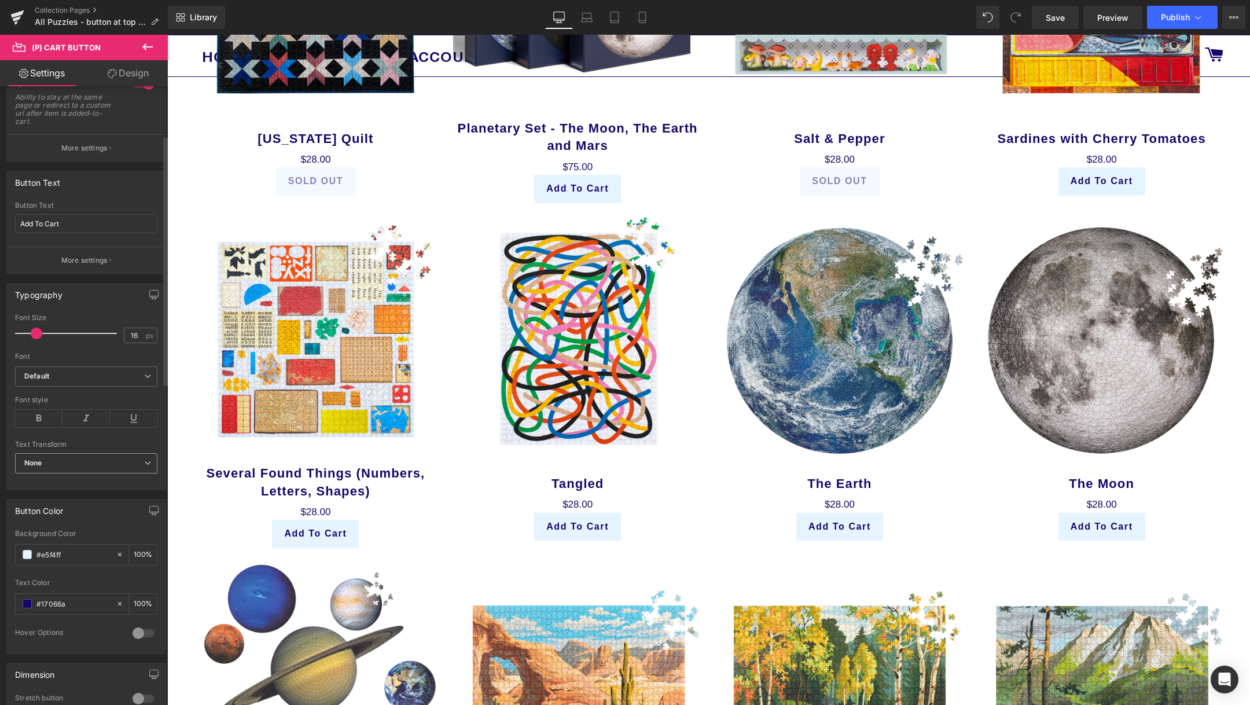
scroll to position [104, 0]
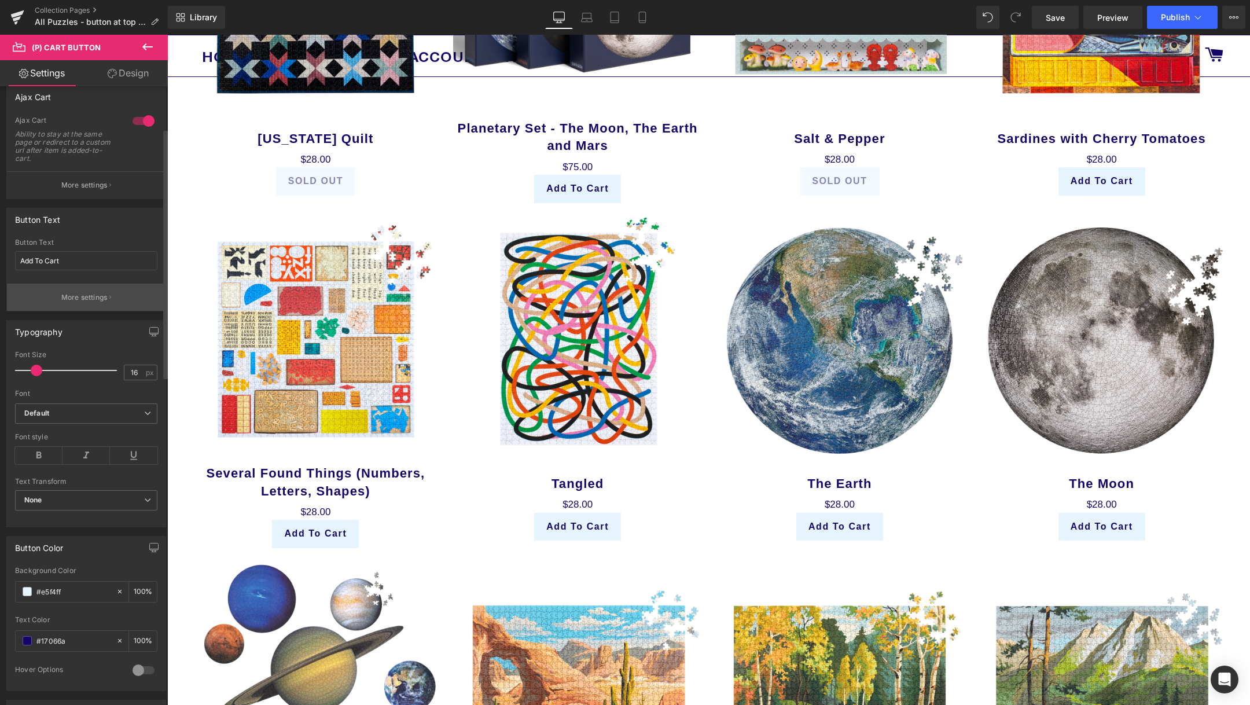
click at [111, 288] on button "More settings" at bounding box center [86, 297] width 159 height 27
click at [321, 163] on body "Search HOME SHOP ABOUT ACCOUNT ARTICLES Contact FAQ Replacement Pieces Articles…" at bounding box center [708, 209] width 1083 height 2991
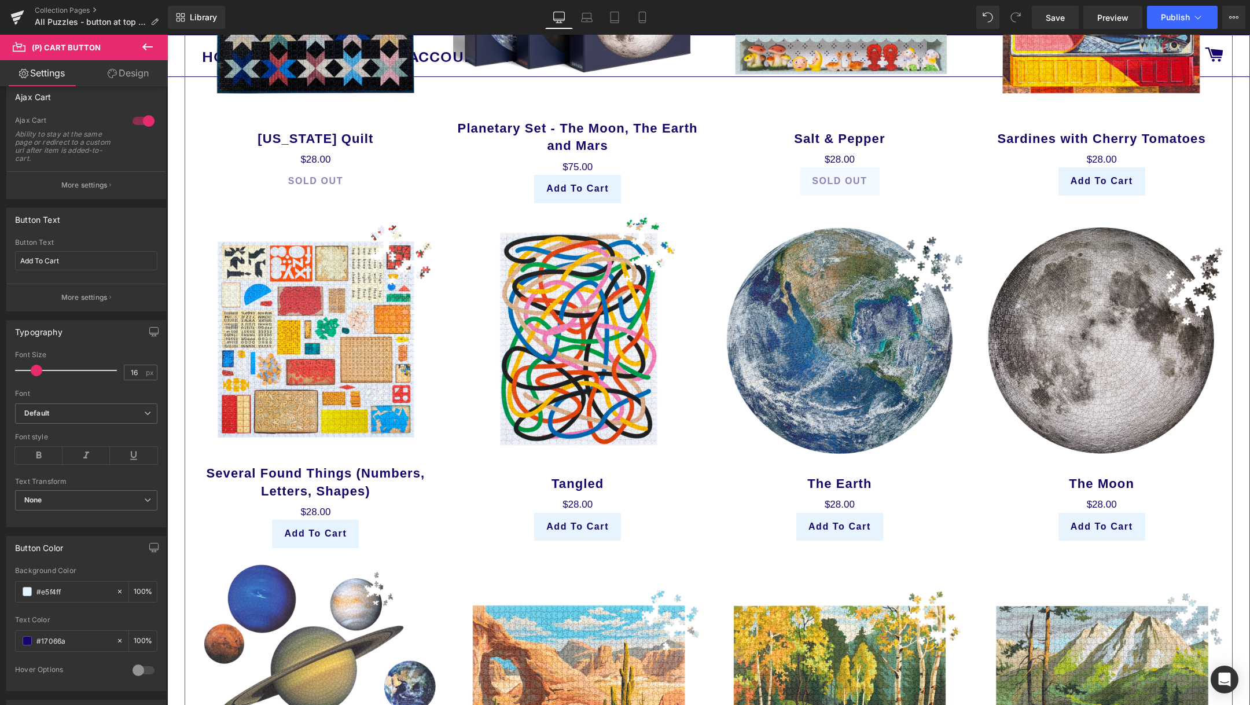
click at [321, 177] on span "(P) Cart Button" at bounding box center [315, 182] width 53 height 14
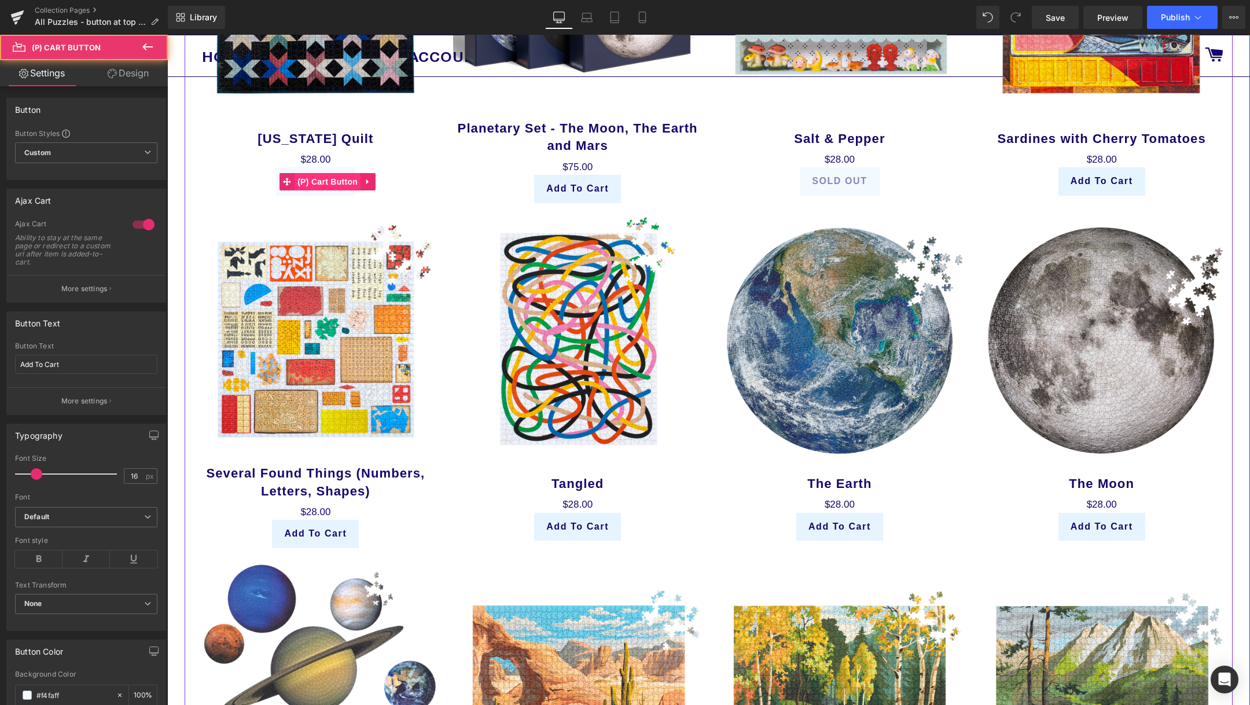
click at [321, 177] on span "(P) Cart Button" at bounding box center [328, 181] width 66 height 17
click at [323, 183] on span "(P) Cart Button" at bounding box center [328, 182] width 66 height 17
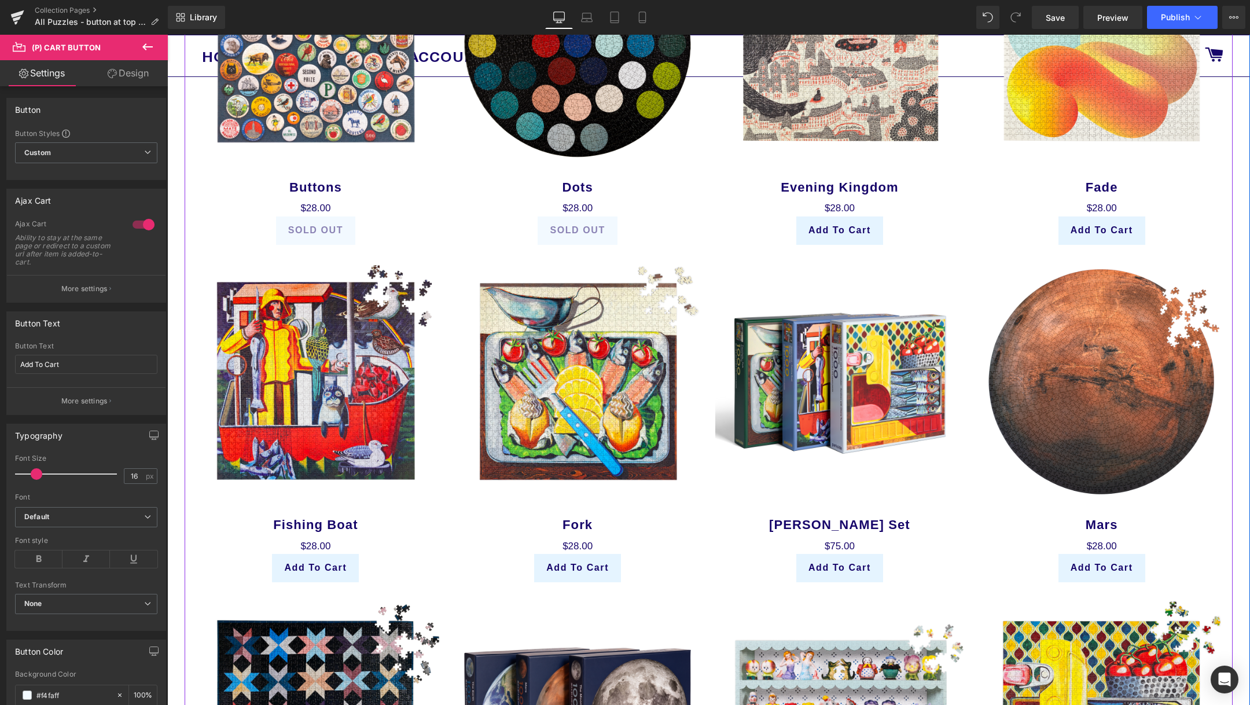
scroll to position [560, 0]
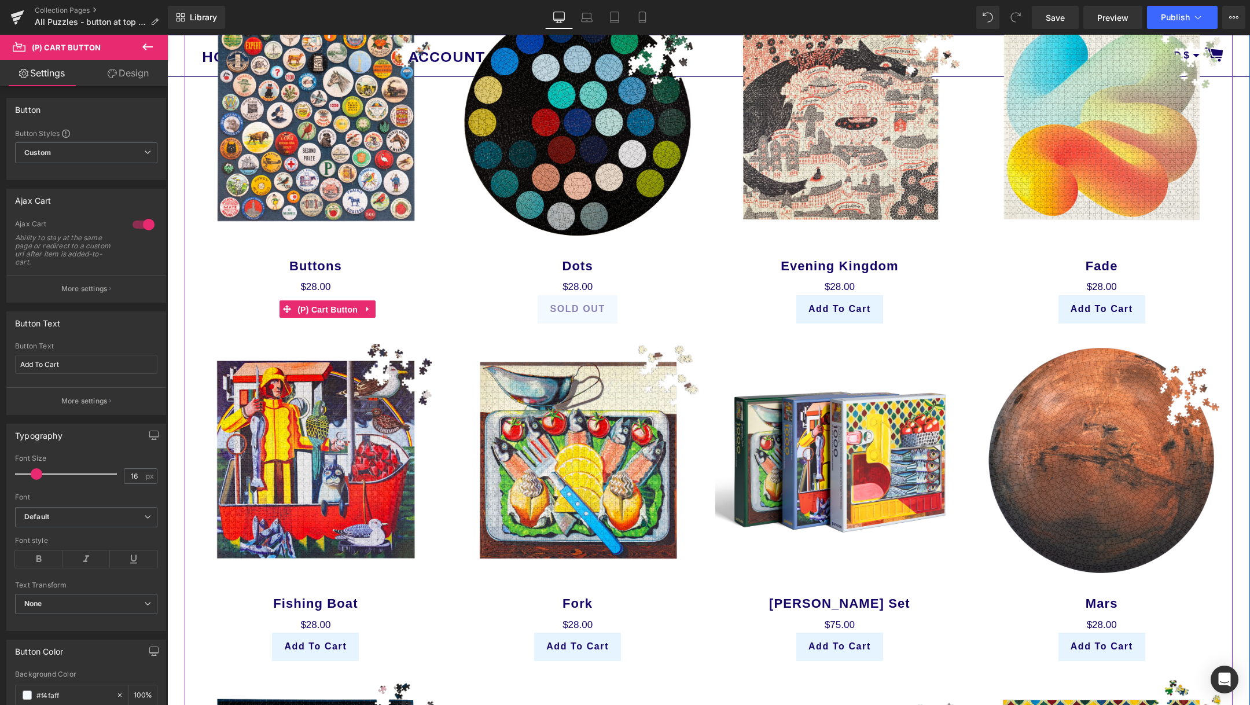
click at [311, 311] on span "(P) Cart Button" at bounding box center [328, 309] width 66 height 17
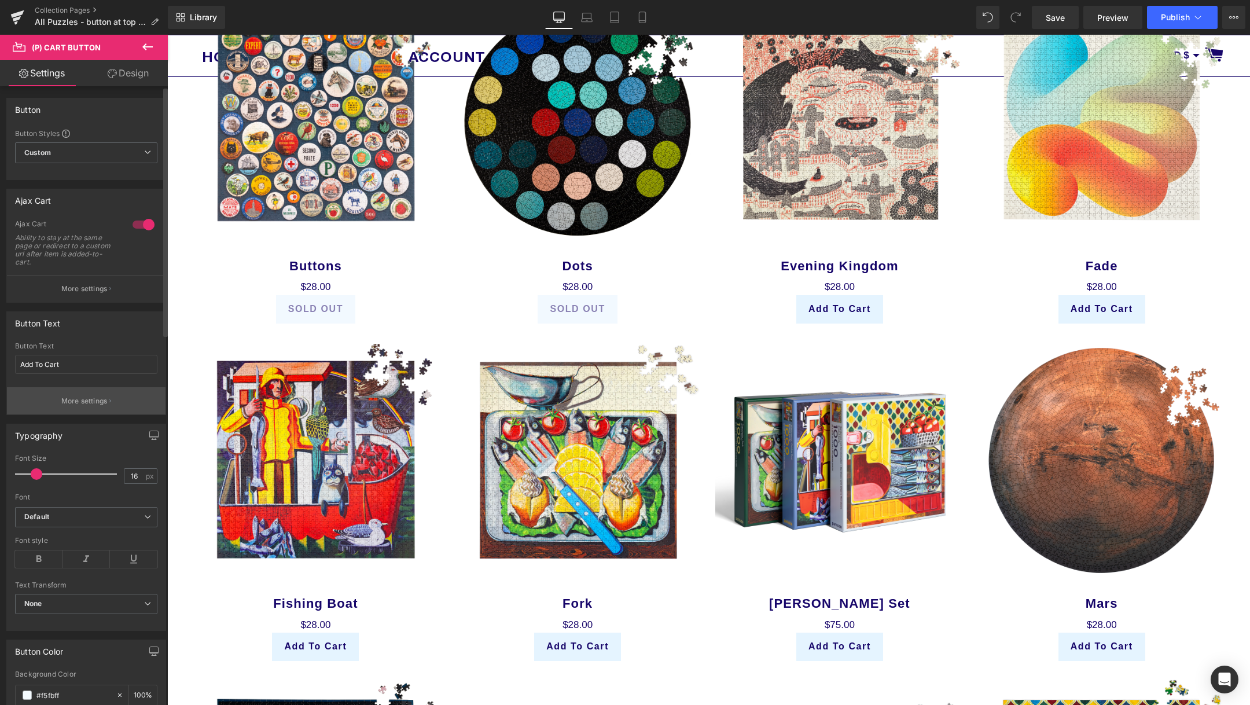
click at [97, 402] on p "More settings" at bounding box center [84, 401] width 46 height 10
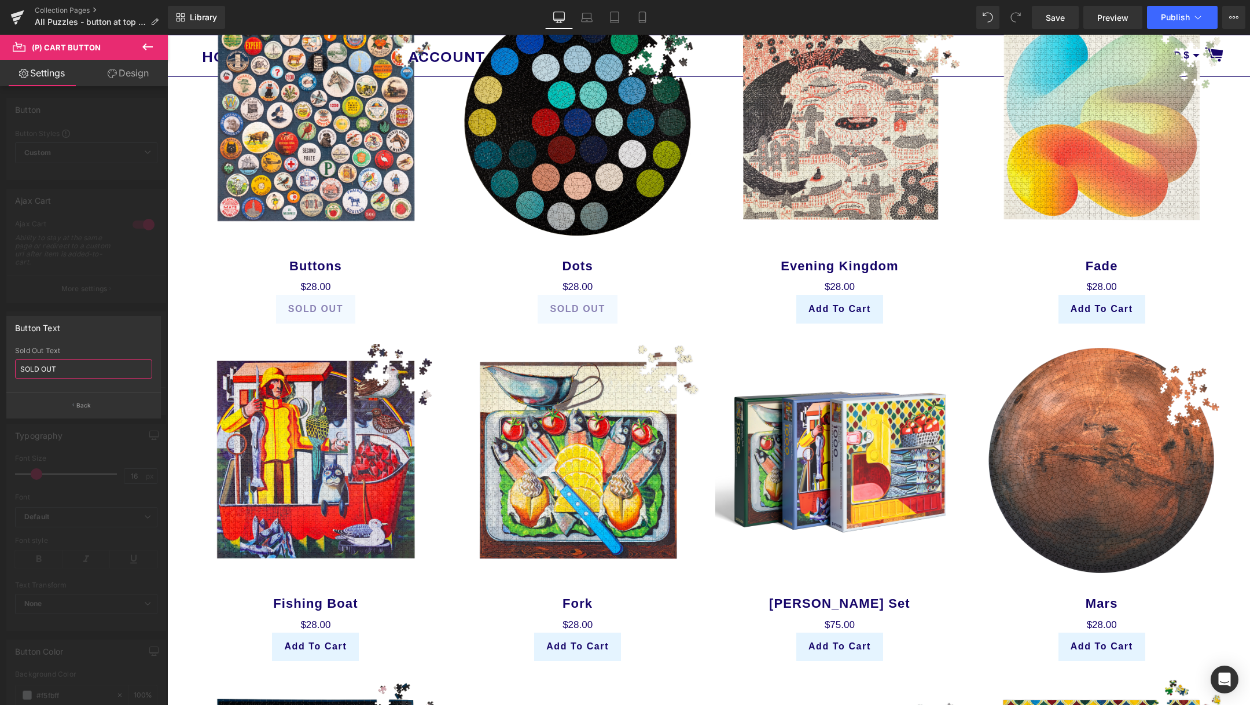
click at [110, 369] on input "SOLD OUT" at bounding box center [83, 368] width 137 height 19
type input "C"
type input "SOLD OUT"
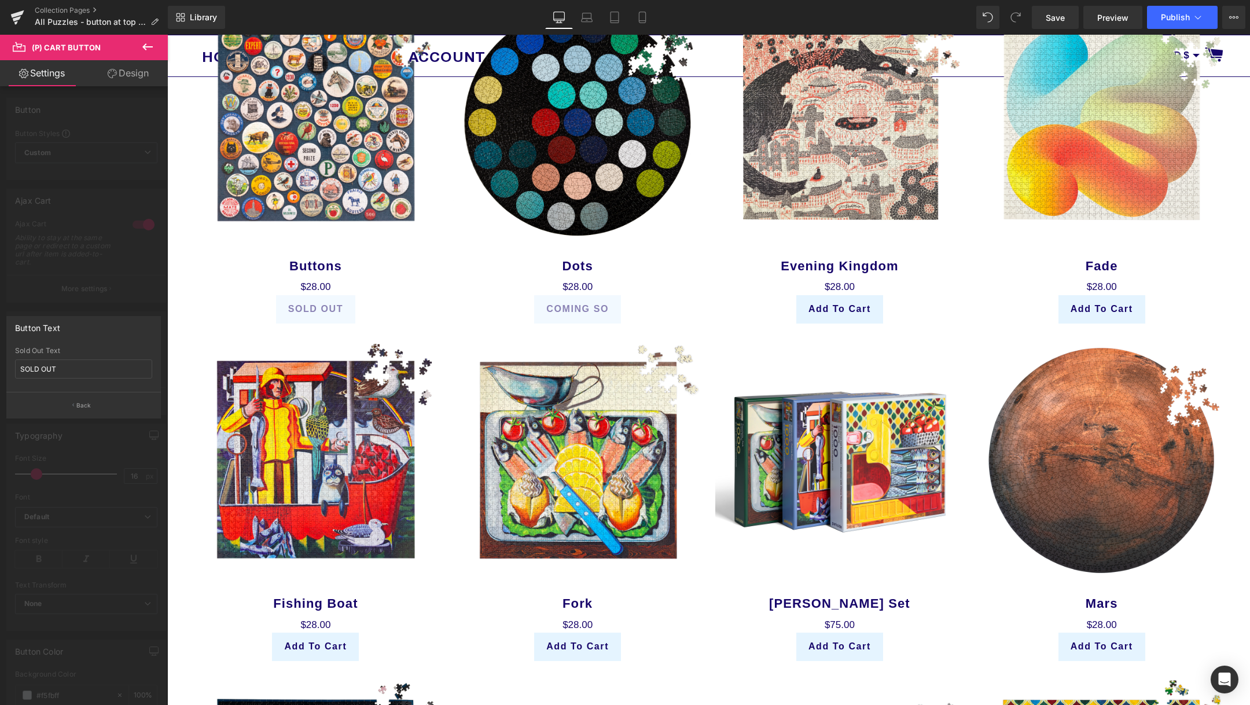
click at [299, 241] on div at bounding box center [708, 370] width 1083 height 670
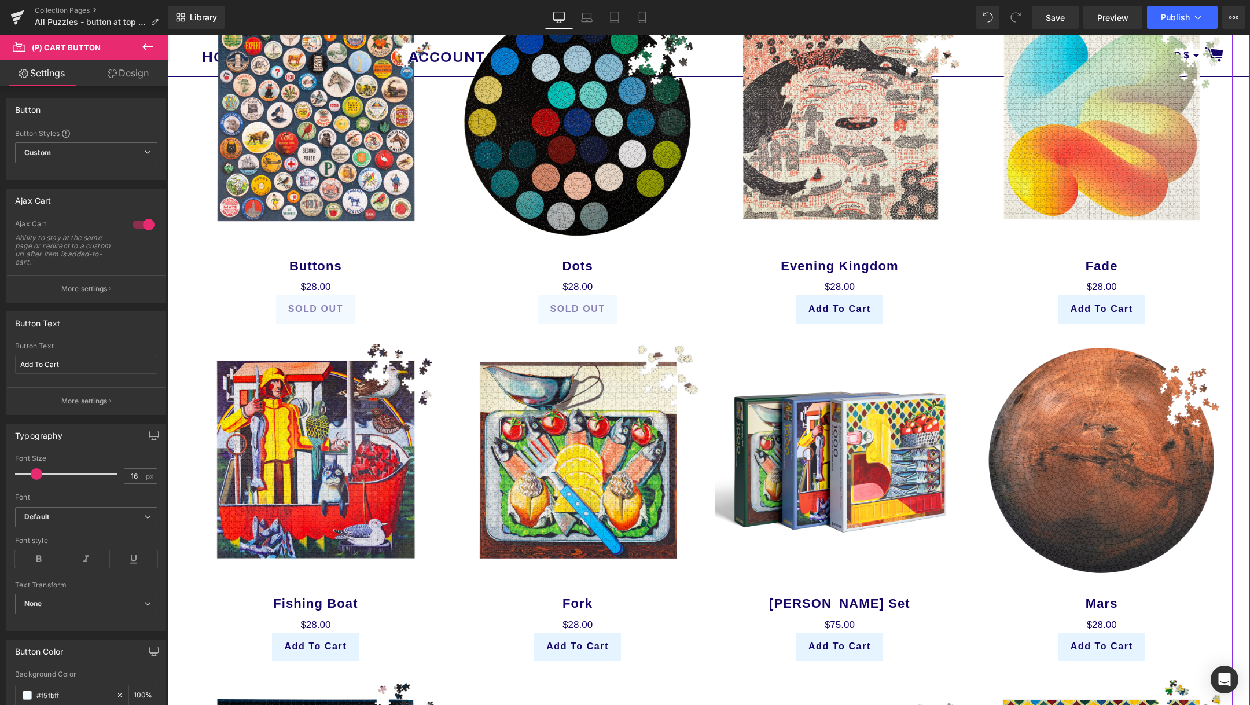
click at [444, 296] on div "(P) Image Buttons (P) Title $0 $28.00 (P) Price SOLD OUT (P) Cart Button Product" at bounding box center [316, 159] width 262 height 337
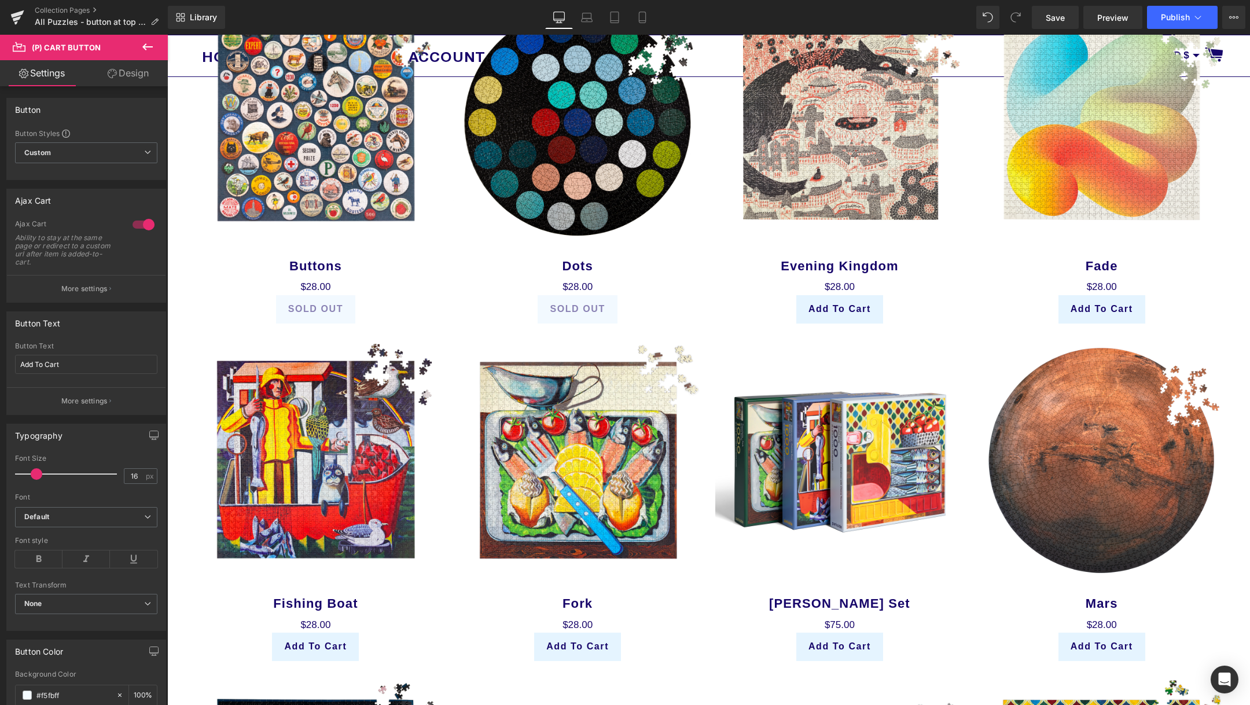
click at [347, 276] on h3 "Buttons" at bounding box center [315, 263] width 251 height 32
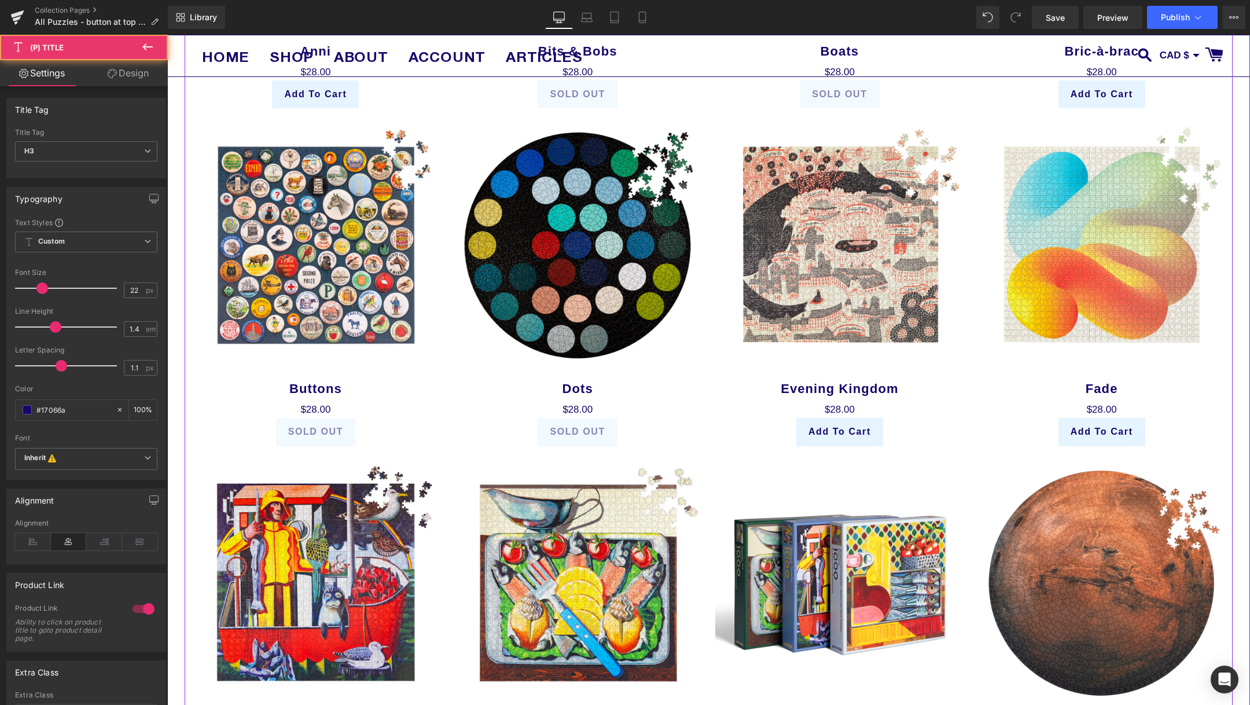
scroll to position [428, 0]
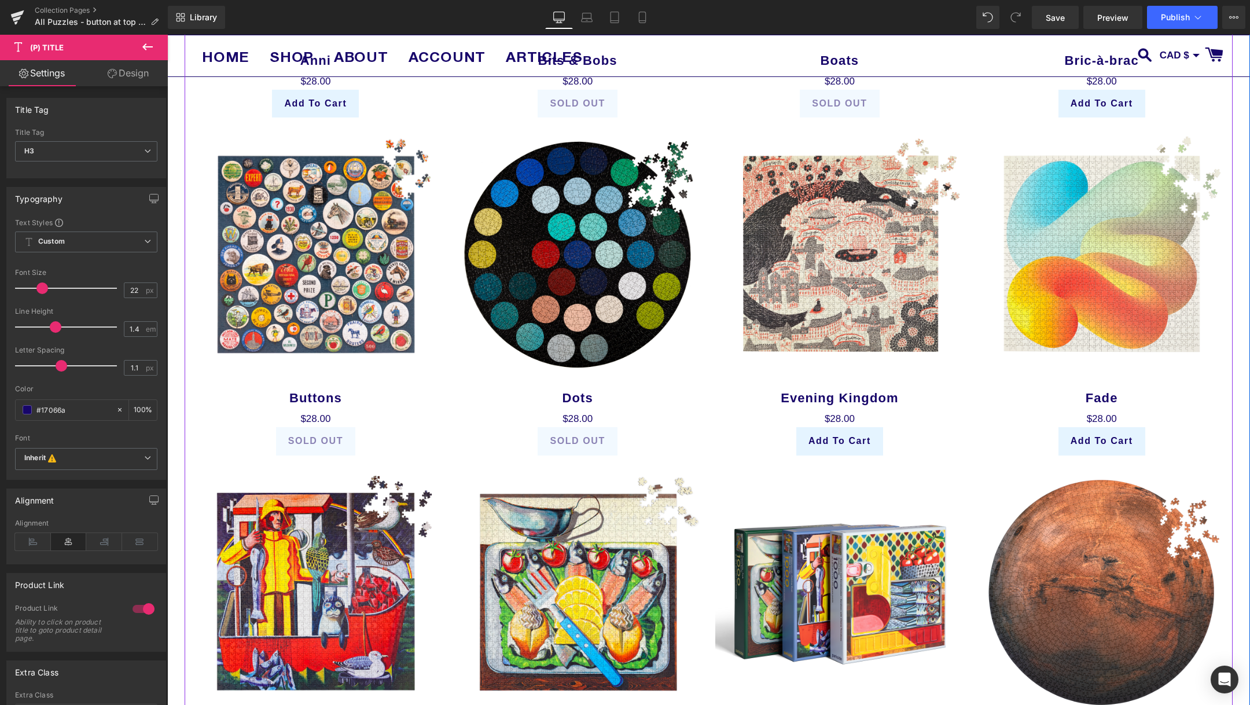
click at [321, 401] on div "Buttons (P) Title" at bounding box center [315, 395] width 251 height 32
click at [321, 389] on span "(P) Title" at bounding box center [315, 395] width 37 height 17
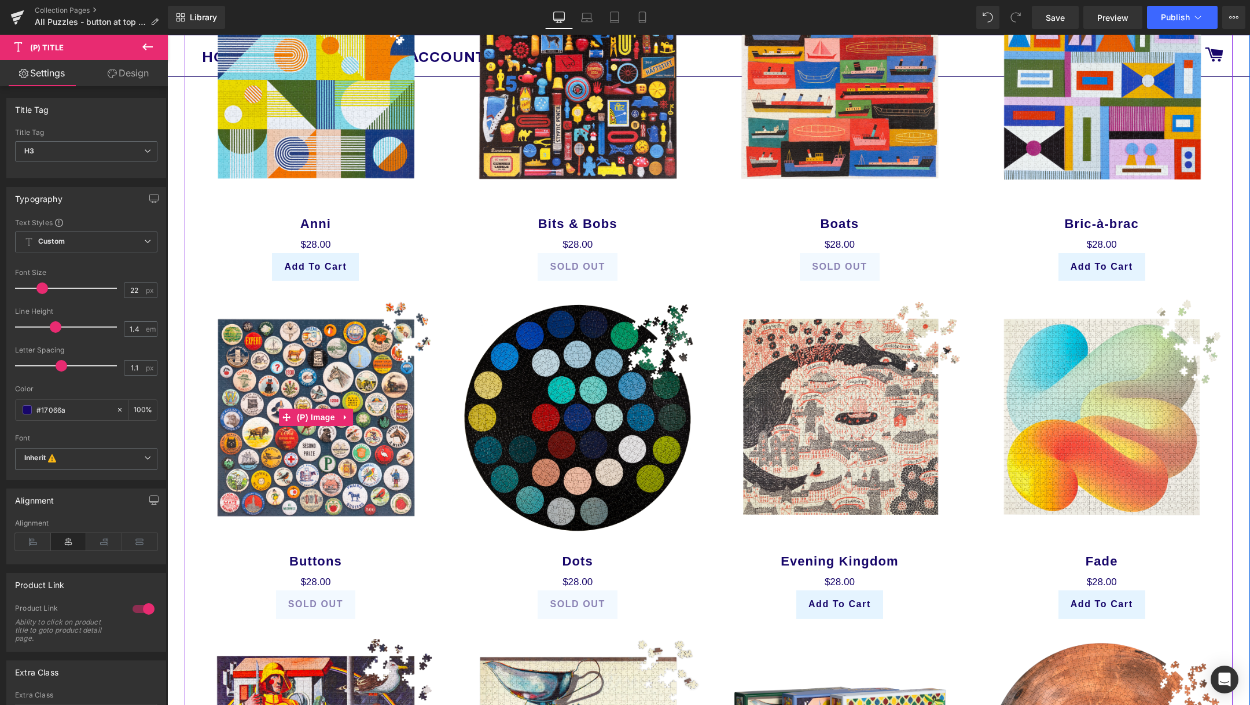
scroll to position [0, 0]
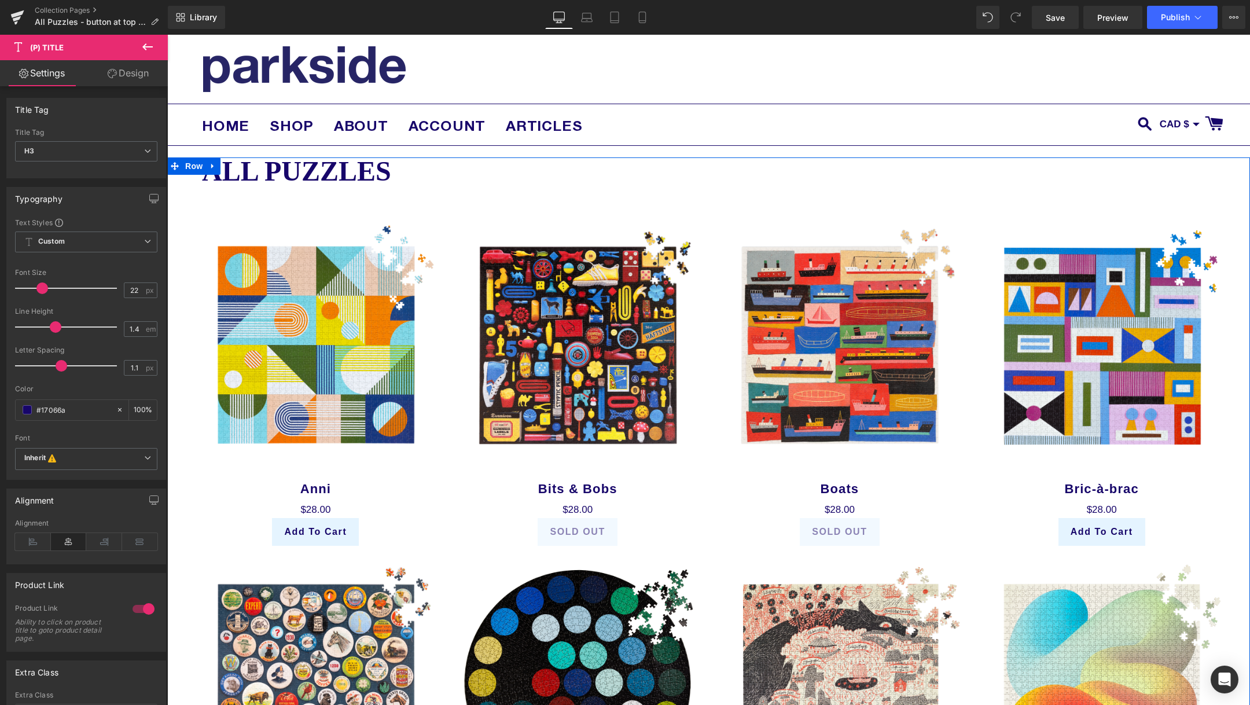
click at [277, 286] on img at bounding box center [316, 345] width 250 height 250
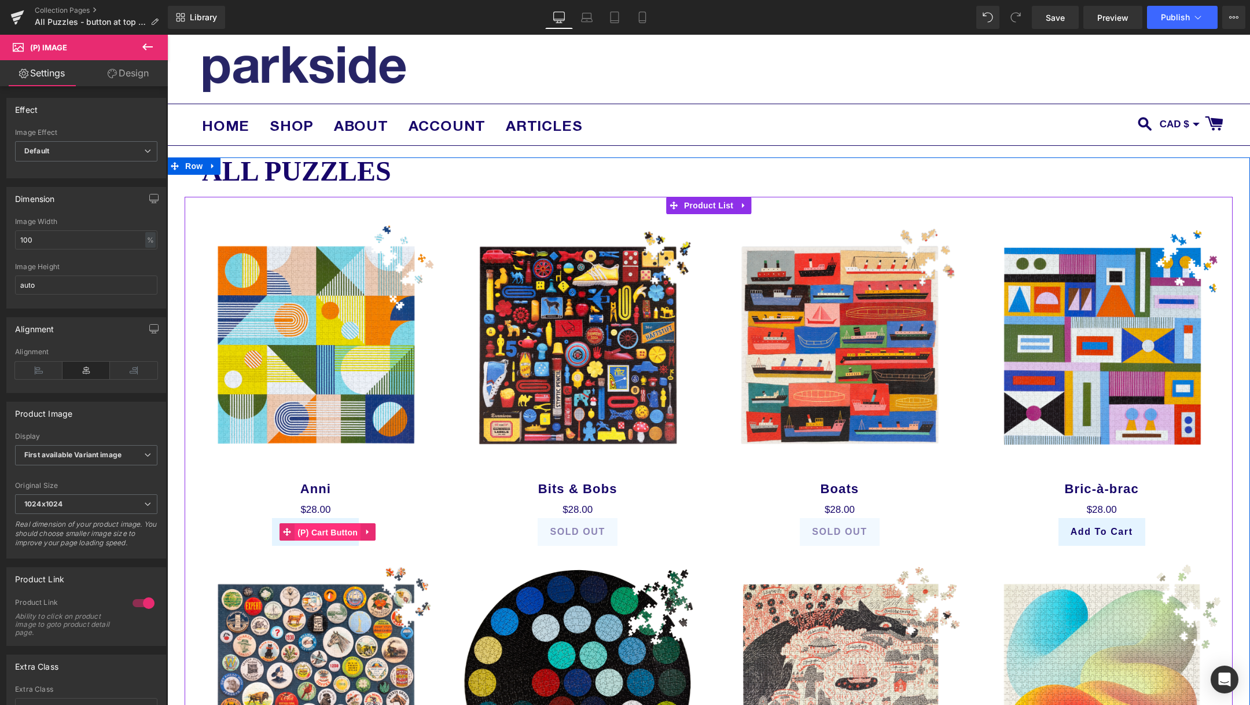
click at [332, 530] on span "(P) Cart Button" at bounding box center [328, 532] width 66 height 17
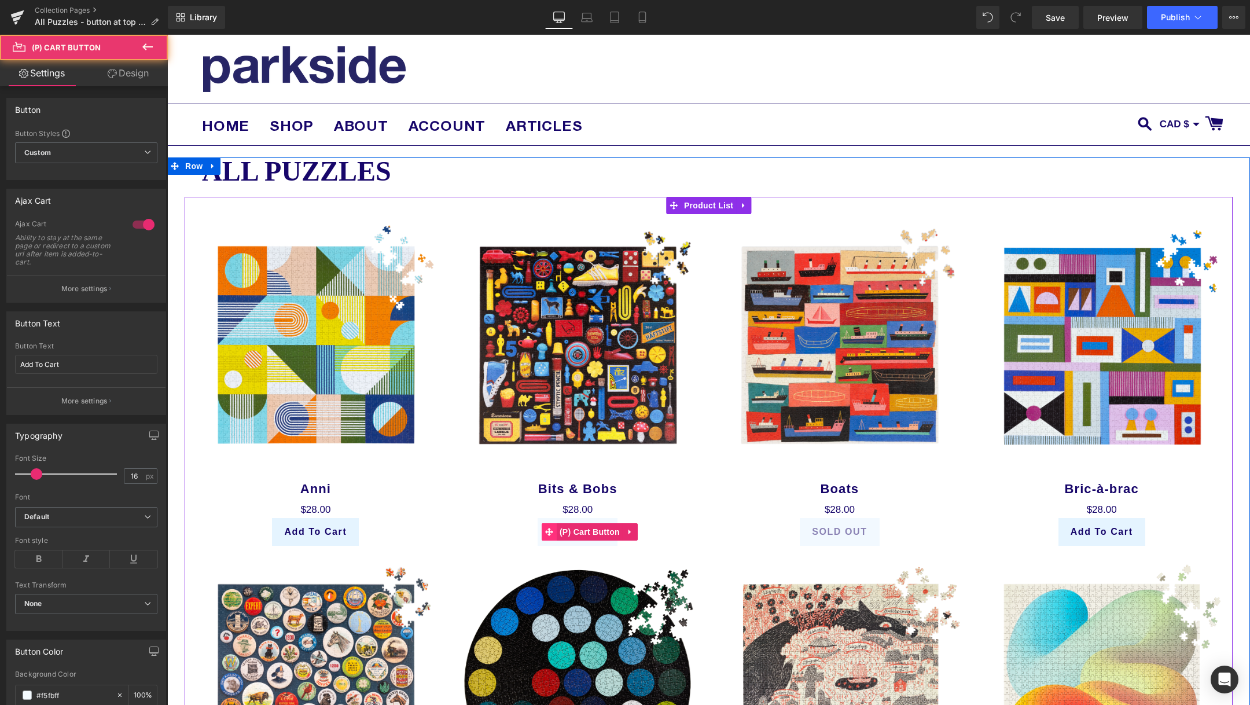
click at [553, 531] on icon at bounding box center [549, 532] width 8 height 8
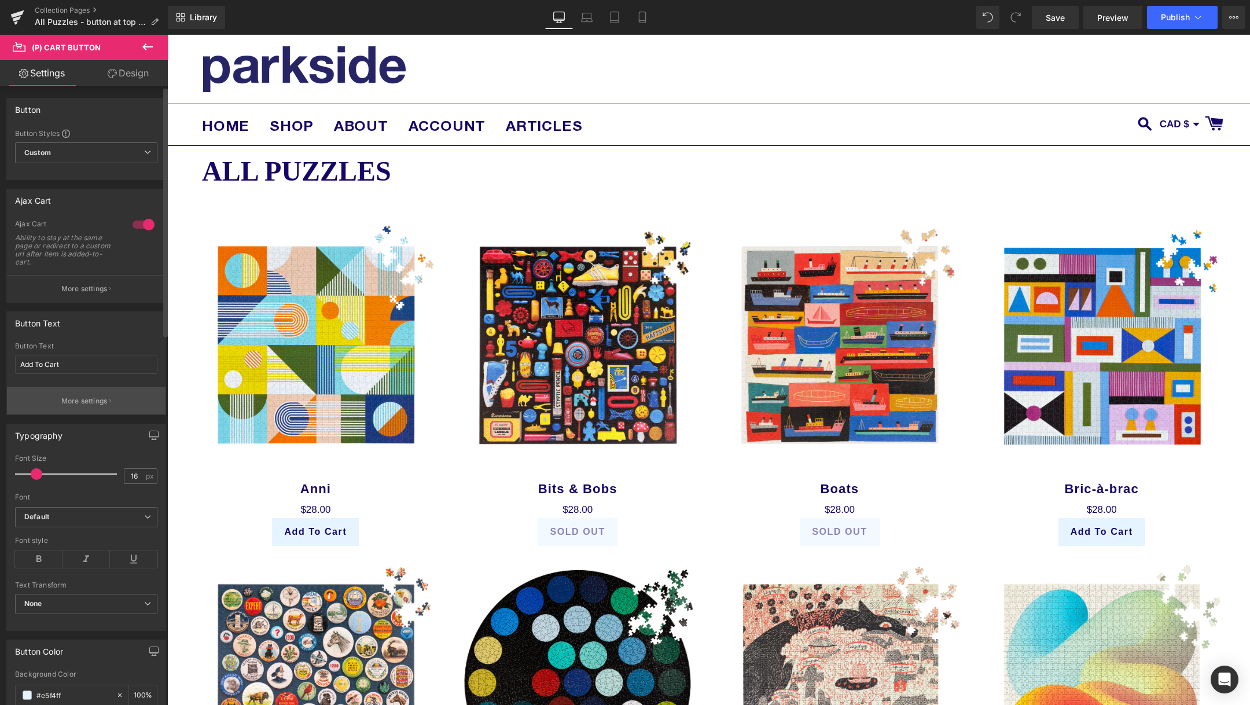
click at [99, 411] on button "More settings" at bounding box center [86, 400] width 159 height 27
